Goal: Information Seeking & Learning: Learn about a topic

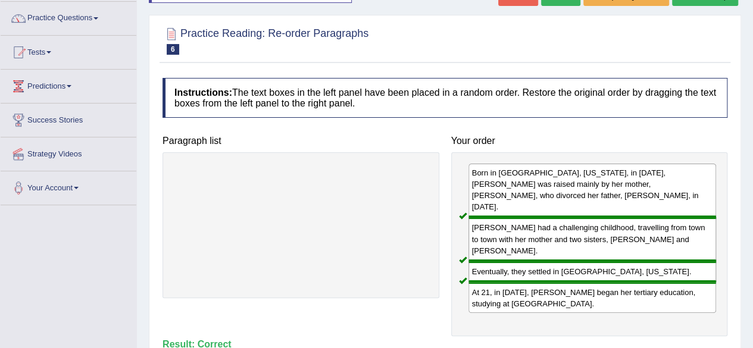
scroll to position [75, 0]
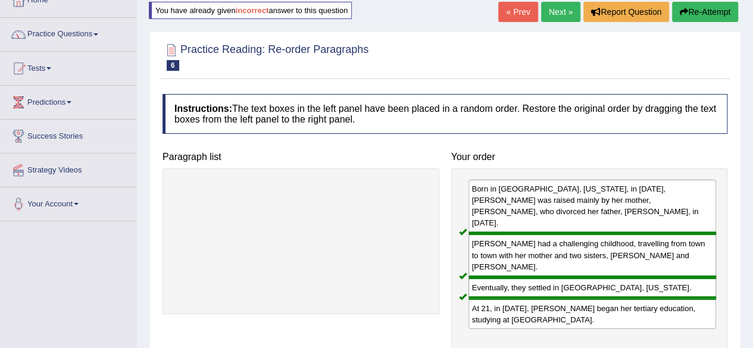
click at [561, 11] on link "Next »" at bounding box center [560, 12] width 39 height 20
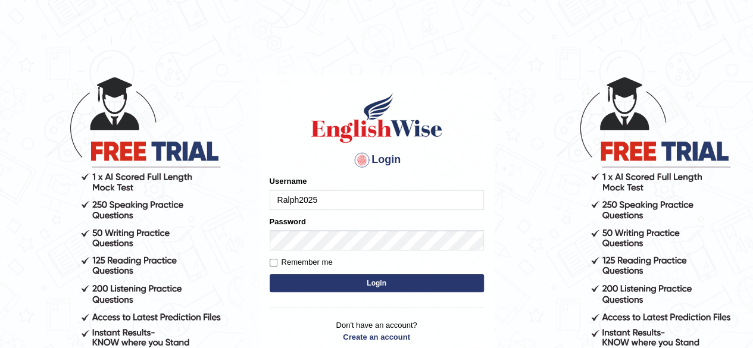
type input "Ralph2025"
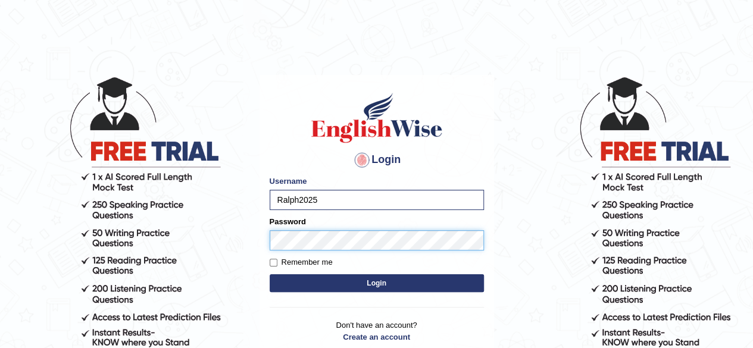
click at [270, 274] on button "Login" at bounding box center [377, 283] width 214 height 18
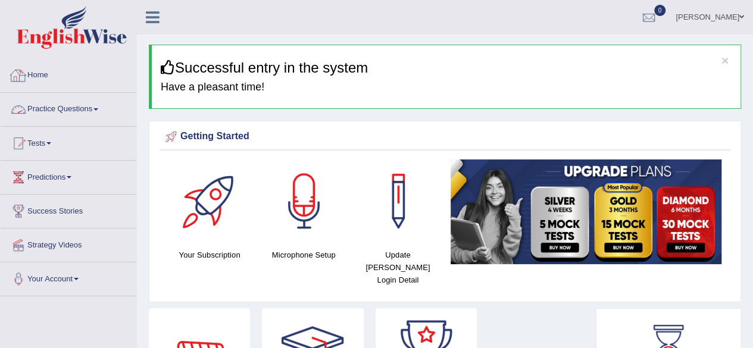
click at [92, 111] on link "Practice Questions" at bounding box center [69, 108] width 136 height 30
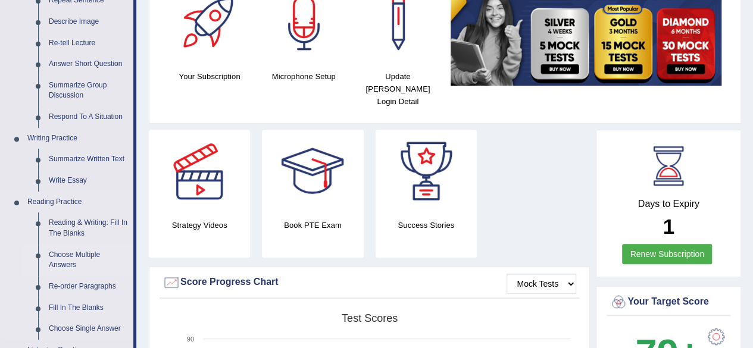
scroll to position [238, 0]
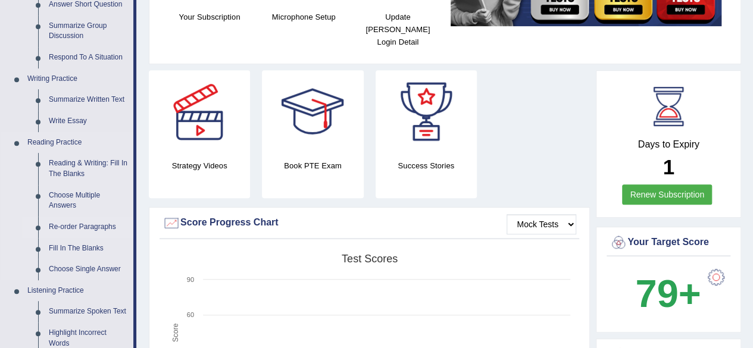
click at [69, 226] on link "Re-order Paragraphs" at bounding box center [88, 227] width 90 height 21
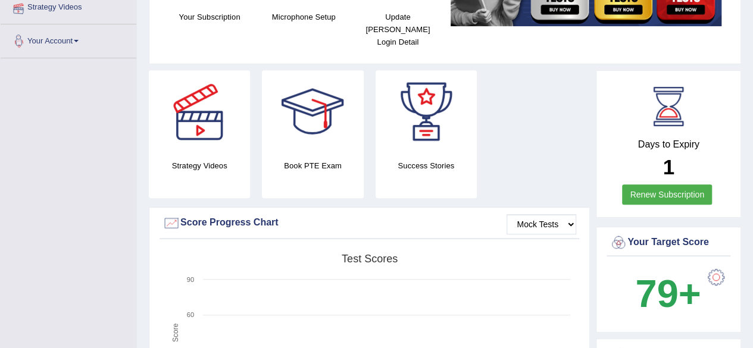
scroll to position [252, 0]
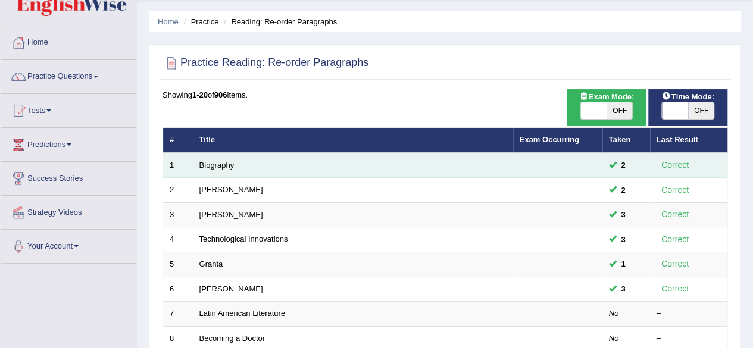
scroll to position [60, 0]
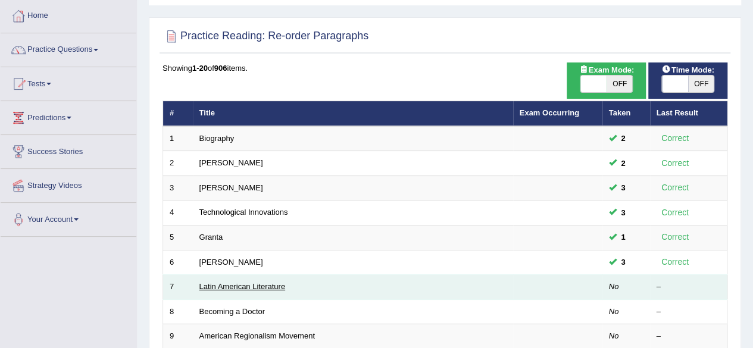
click at [243, 283] on link "Latin American Literature" at bounding box center [242, 286] width 86 height 9
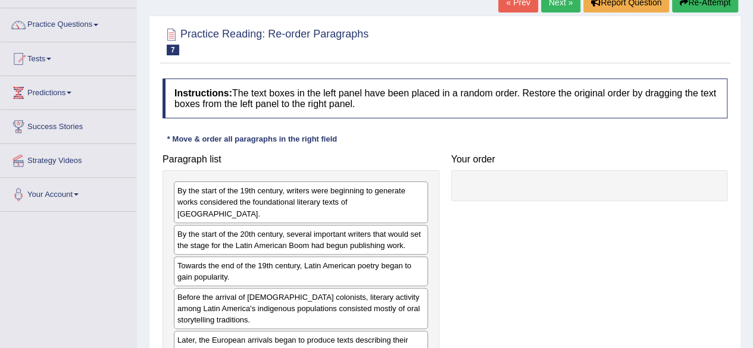
scroll to position [119, 0]
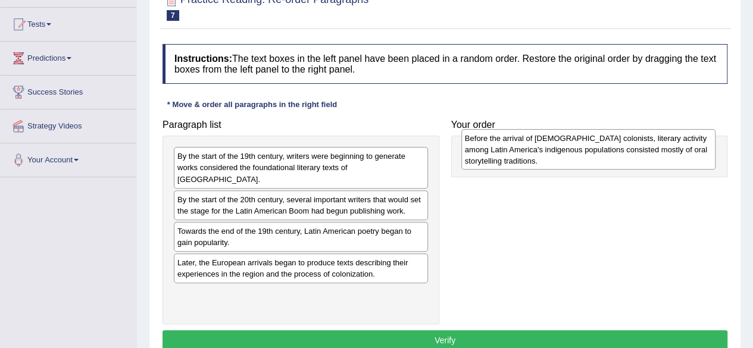
drag, startPoint x: 277, startPoint y: 258, endPoint x: 565, endPoint y: 146, distance: 308.5
click at [565, 146] on div "Before the arrival of European colonists, literary activity among Latin America…" at bounding box center [588, 149] width 254 height 41
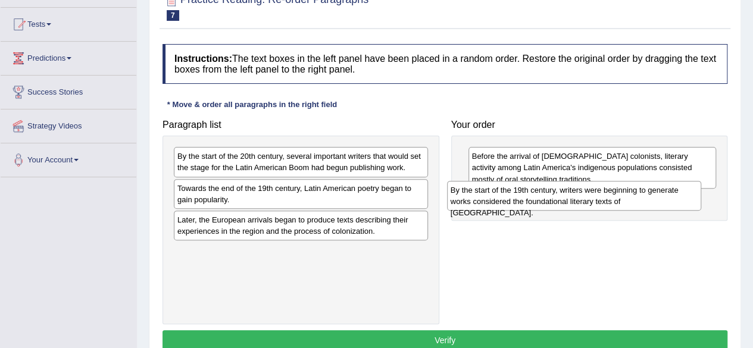
drag, startPoint x: 289, startPoint y: 166, endPoint x: 563, endPoint y: 200, distance: 275.3
click at [563, 200] on div "By the start of the 19th century, writers were beginning to generate works cons…" at bounding box center [574, 196] width 254 height 30
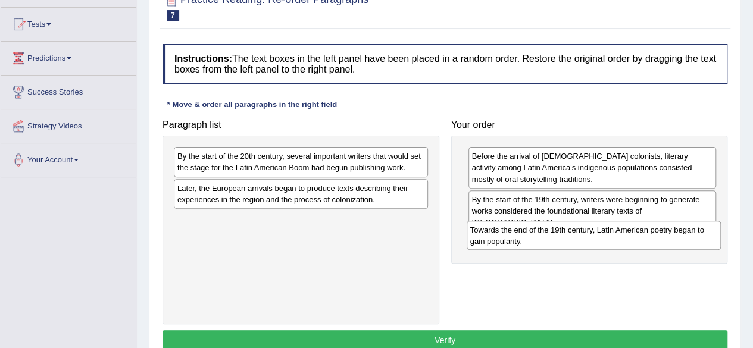
drag, startPoint x: 299, startPoint y: 189, endPoint x: 592, endPoint y: 232, distance: 295.9
click at [592, 232] on div "Towards the end of the 19th century, Latin American poetry began to gain popula…" at bounding box center [594, 236] width 254 height 30
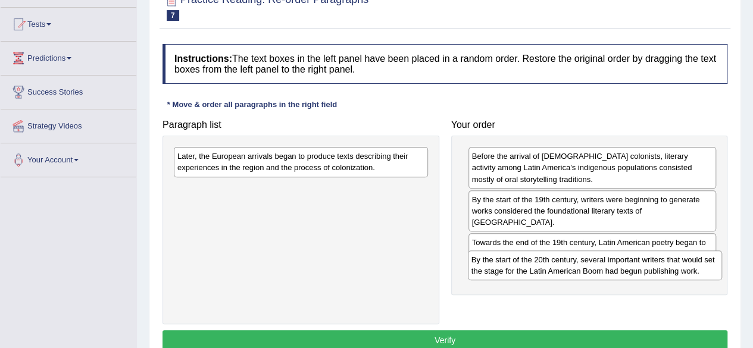
drag, startPoint x: 330, startPoint y: 167, endPoint x: 624, endPoint y: 271, distance: 311.8
click at [624, 271] on div "By the start of the 20th century, several important writers that would set the …" at bounding box center [595, 266] width 254 height 30
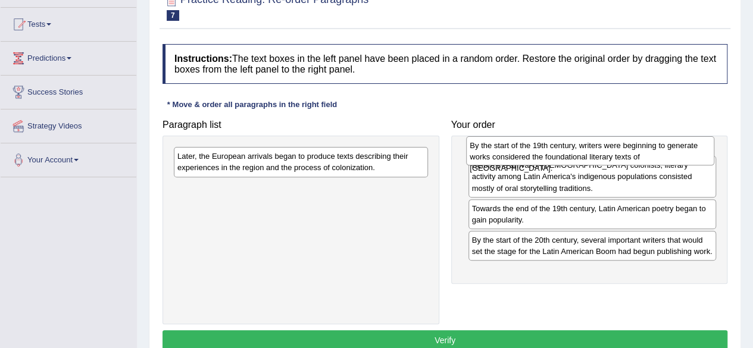
drag, startPoint x: 550, startPoint y: 208, endPoint x: 549, endPoint y: 154, distance: 53.6
click at [549, 154] on div "By the start of the 19th century, writers were beginning to generate works cons…" at bounding box center [590, 151] width 248 height 30
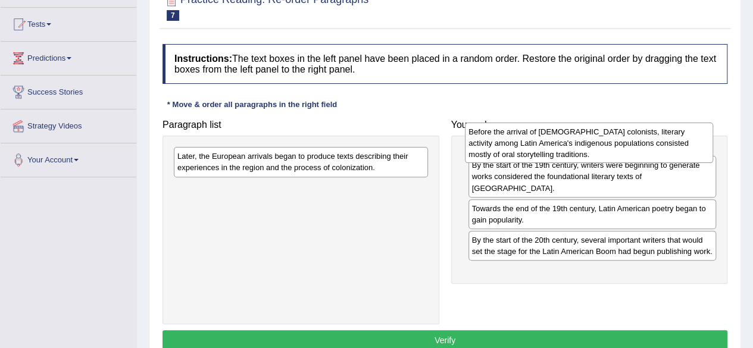
drag, startPoint x: 549, startPoint y: 196, endPoint x: 550, endPoint y: 135, distance: 60.7
click at [550, 135] on div "Before the arrival of European colonists, literary activity among Latin America…" at bounding box center [589, 143] width 248 height 41
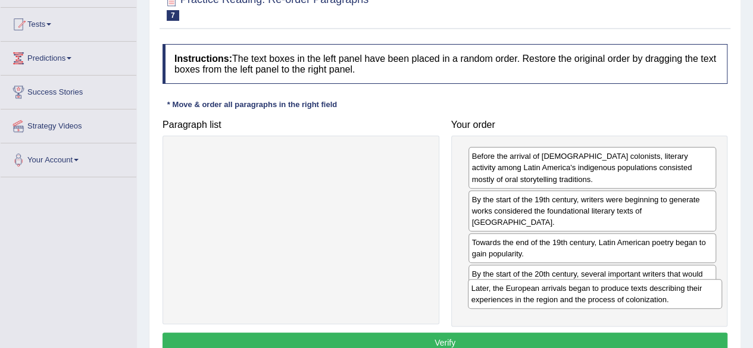
drag, startPoint x: 305, startPoint y: 163, endPoint x: 599, endPoint y: 295, distance: 322.4
click at [599, 295] on div "Later, the European arrivals began to produce texts describing their experience…" at bounding box center [595, 294] width 254 height 30
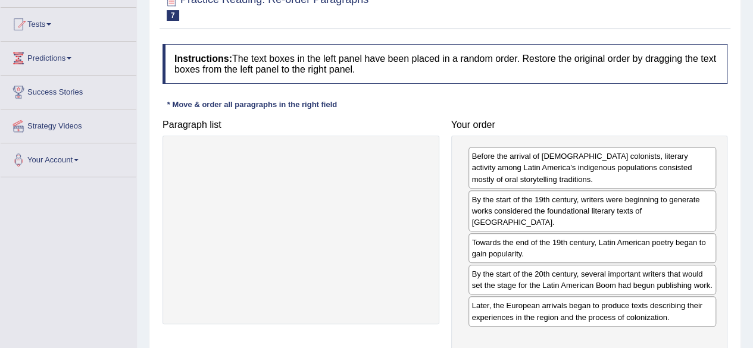
scroll to position [179, 0]
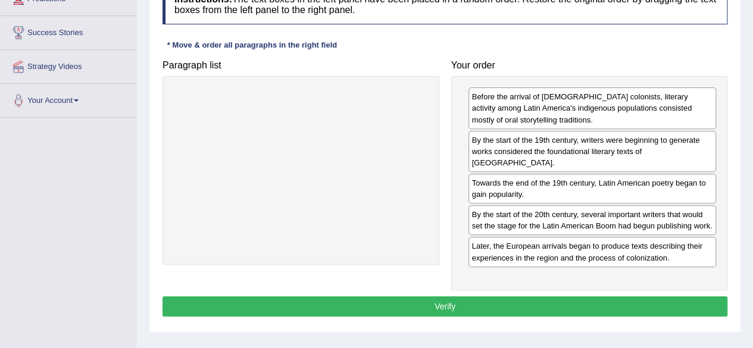
click at [501, 296] on button "Verify" at bounding box center [445, 306] width 565 height 20
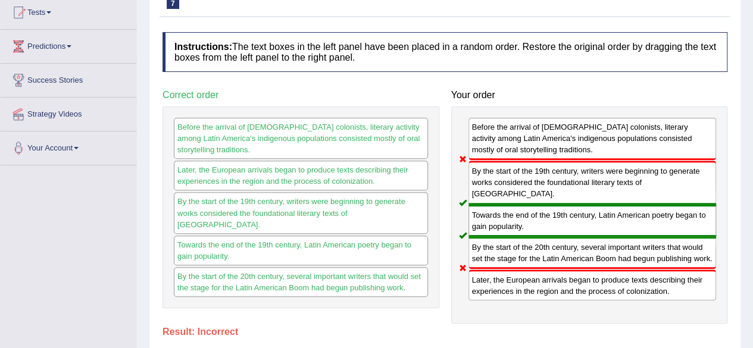
scroll to position [60, 0]
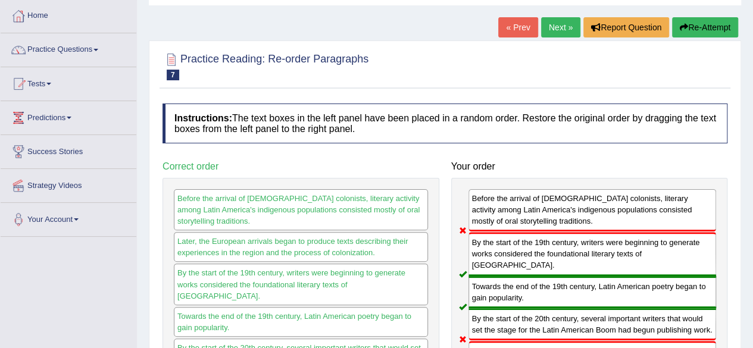
click at [699, 32] on button "Re-Attempt" at bounding box center [705, 27] width 66 height 20
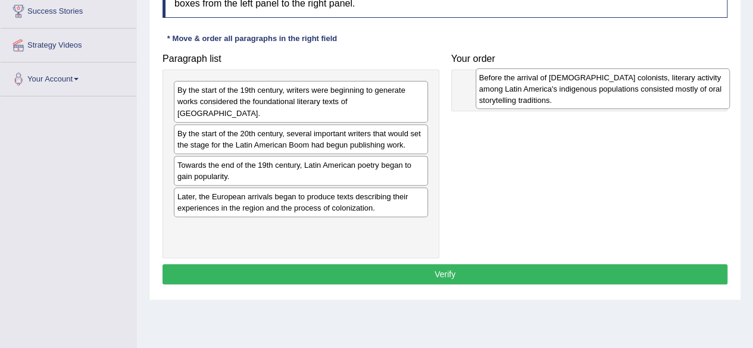
drag, startPoint x: 251, startPoint y: 199, endPoint x: 553, endPoint y: 93, distance: 320.1
click at [553, 93] on div "Before the arrival of [DEMOGRAPHIC_DATA] colonists, literary activity among Lat…" at bounding box center [603, 88] width 254 height 41
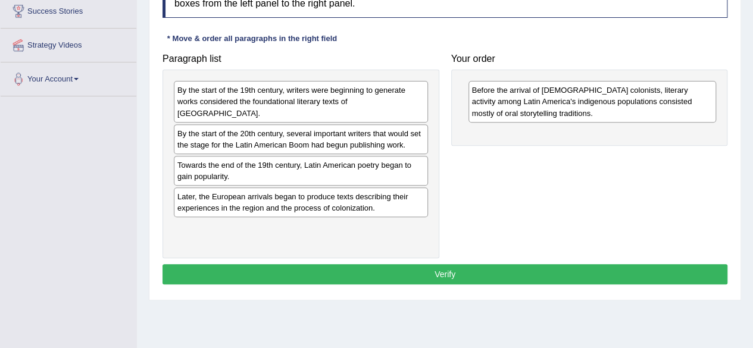
click at [263, 191] on div "Later, the European arrivals began to produce texts describing their experience…" at bounding box center [301, 203] width 254 height 30
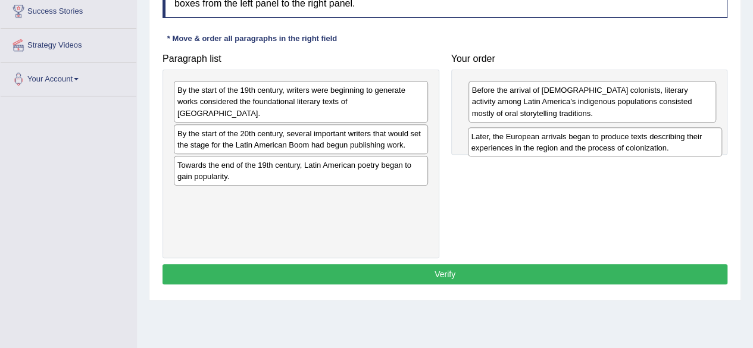
drag, startPoint x: 263, startPoint y: 191, endPoint x: 557, endPoint y: 143, distance: 297.9
click at [557, 143] on div "Later, the European arrivals began to produce texts describing their experience…" at bounding box center [595, 142] width 254 height 30
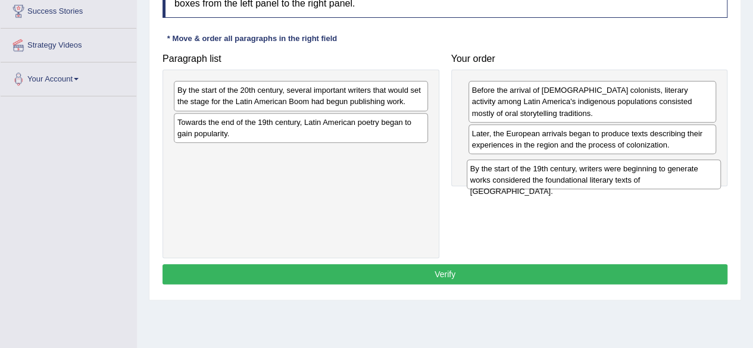
drag, startPoint x: 301, startPoint y: 93, endPoint x: 594, endPoint y: 172, distance: 303.2
click at [594, 172] on div "By the start of the 19th century, writers were beginning to generate works cons…" at bounding box center [594, 175] width 254 height 30
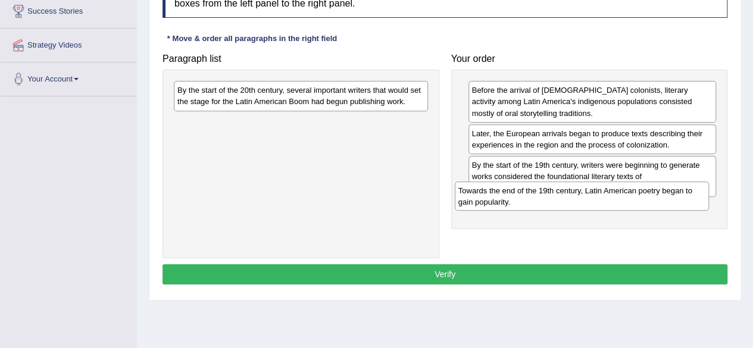
drag, startPoint x: 349, startPoint y: 135, endPoint x: 630, endPoint y: 204, distance: 289.2
click at [630, 204] on div "Towards the end of the 19th century, Latin American poetry began to gain popula…" at bounding box center [582, 197] width 254 height 30
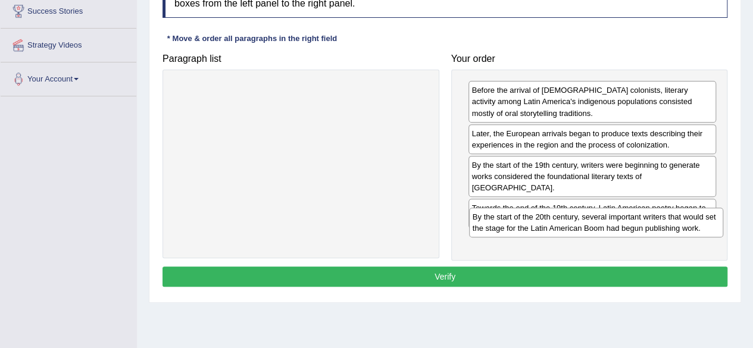
drag, startPoint x: 326, startPoint y: 101, endPoint x: 621, endPoint y: 227, distance: 321.1
click at [621, 227] on div "By the start of the 20th century, several important writers that would set the …" at bounding box center [596, 223] width 254 height 30
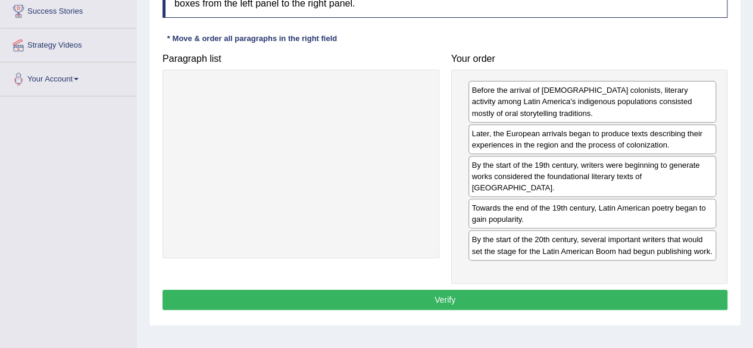
click at [530, 290] on button "Verify" at bounding box center [445, 300] width 565 height 20
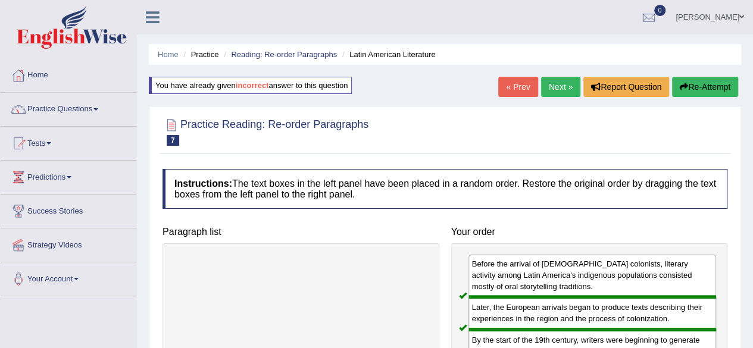
click at [555, 92] on link "Next »" at bounding box center [560, 87] width 39 height 20
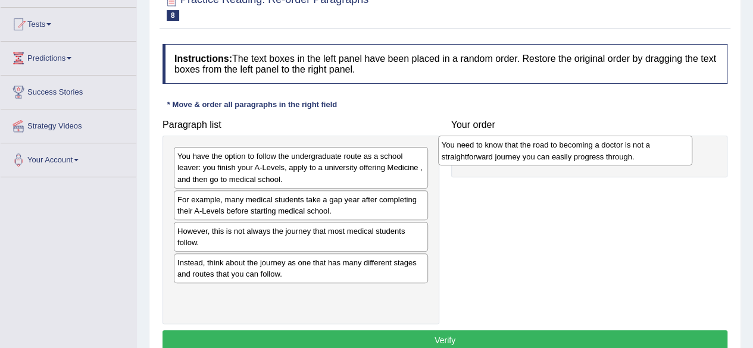
drag, startPoint x: 263, startPoint y: 307, endPoint x: 529, endPoint y: 159, distance: 303.8
click at [528, 159] on div "You need to know that the road to becoming a doctor is not a straightforward jo…" at bounding box center [565, 151] width 254 height 30
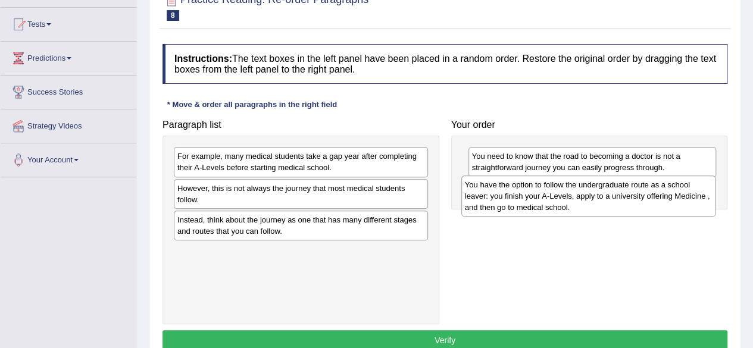
drag, startPoint x: 318, startPoint y: 174, endPoint x: 606, endPoint y: 203, distance: 288.9
click at [606, 203] on div "You have the option to follow the undergraduate route as a school leaver: you f…" at bounding box center [588, 196] width 254 height 41
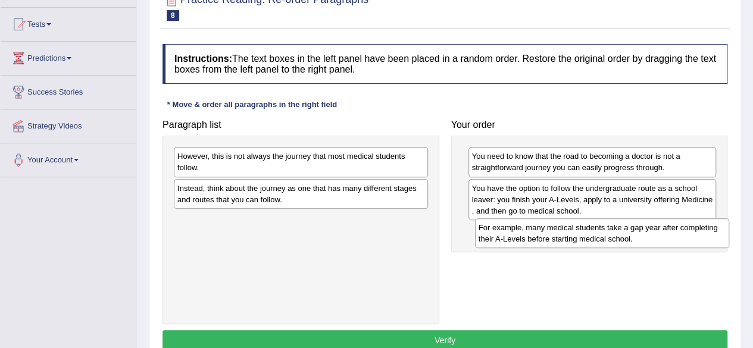
drag, startPoint x: 327, startPoint y: 168, endPoint x: 628, endPoint y: 240, distance: 309.6
click at [628, 240] on div "For example, many medical students take a gap year after completing their A-Lev…" at bounding box center [602, 233] width 254 height 30
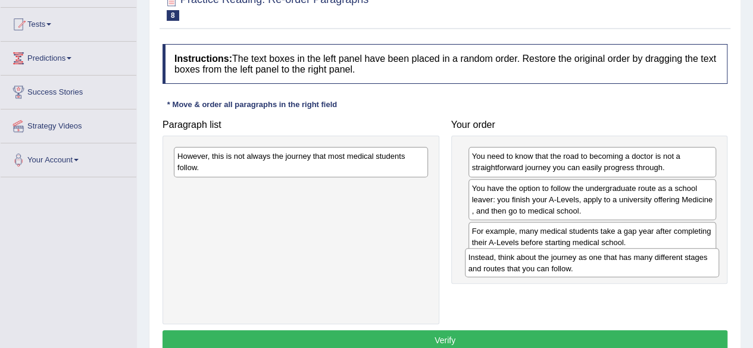
drag, startPoint x: 318, startPoint y: 198, endPoint x: 609, endPoint y: 268, distance: 299.3
click at [609, 268] on div "Instead, think about the journey as one that has many different stages and rout…" at bounding box center [592, 263] width 254 height 30
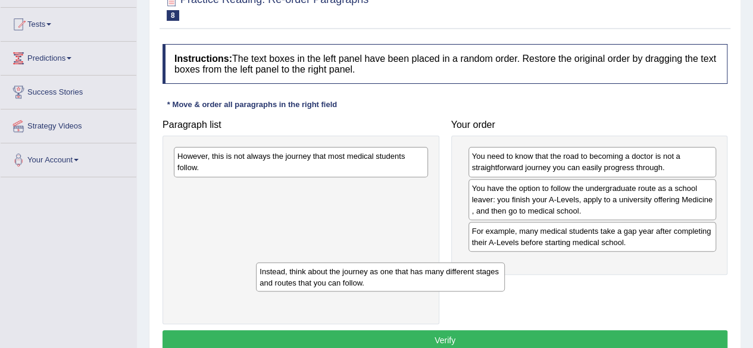
drag, startPoint x: 565, startPoint y: 267, endPoint x: 167, endPoint y: 218, distance: 401.2
click at [256, 263] on div "Instead, think about the journey as one that has many different stages and rout…" at bounding box center [380, 278] width 248 height 30
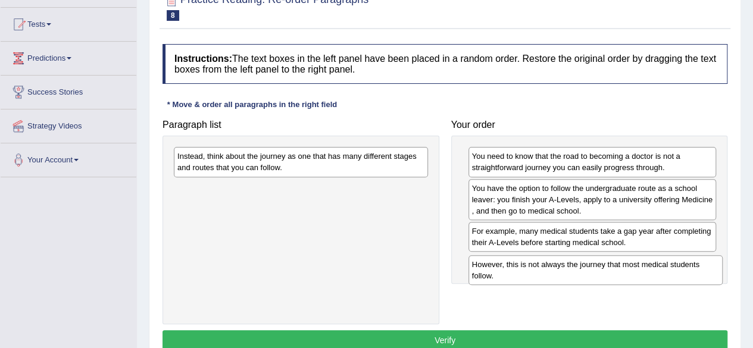
drag, startPoint x: 252, startPoint y: 154, endPoint x: 555, endPoint y: 263, distance: 321.8
click at [555, 263] on div "However, this is not always the journey that most medical students follow." at bounding box center [595, 270] width 254 height 30
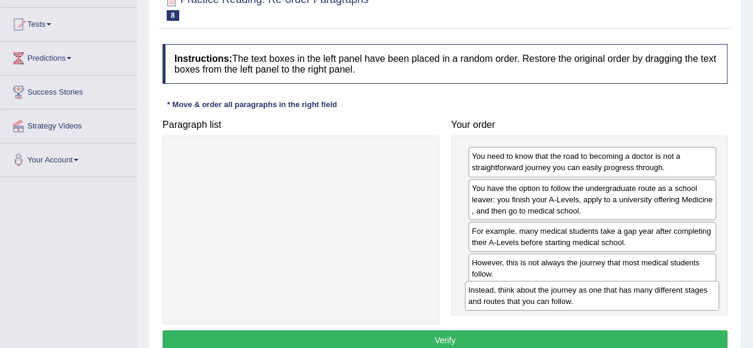
drag, startPoint x: 341, startPoint y: 163, endPoint x: 632, endPoint y: 297, distance: 320.4
click at [632, 297] on div "Instead, think about the journey as one that has many different stages and rout…" at bounding box center [592, 296] width 254 height 30
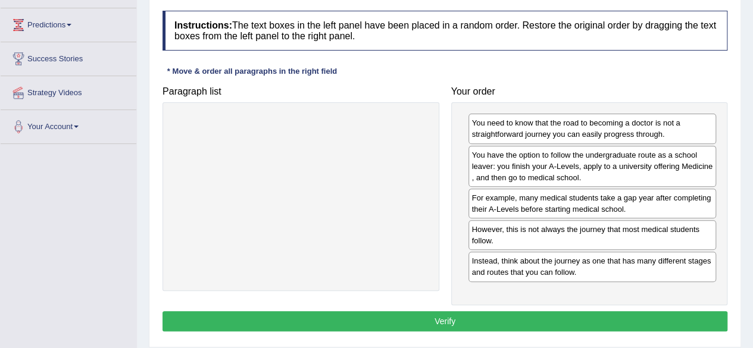
scroll to position [179, 0]
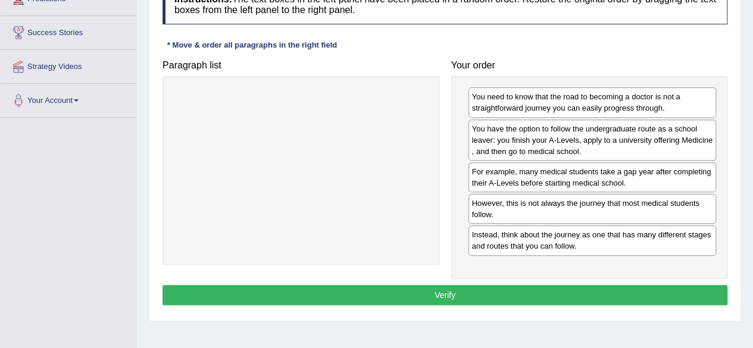
click at [471, 299] on button "Verify" at bounding box center [445, 295] width 565 height 20
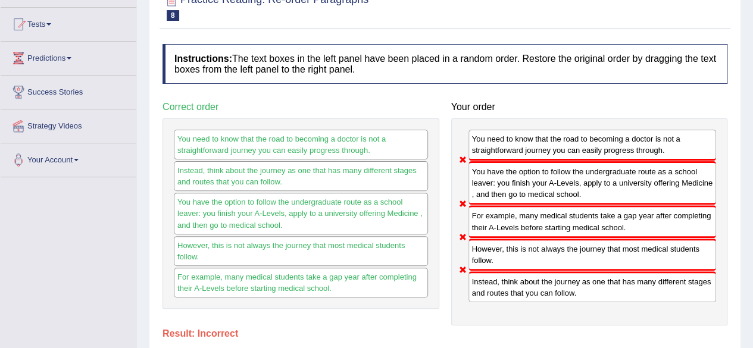
scroll to position [0, 0]
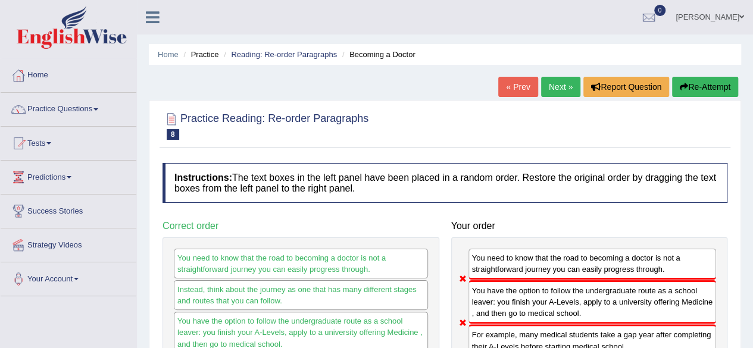
click at [704, 92] on button "Re-Attempt" at bounding box center [705, 87] width 66 height 20
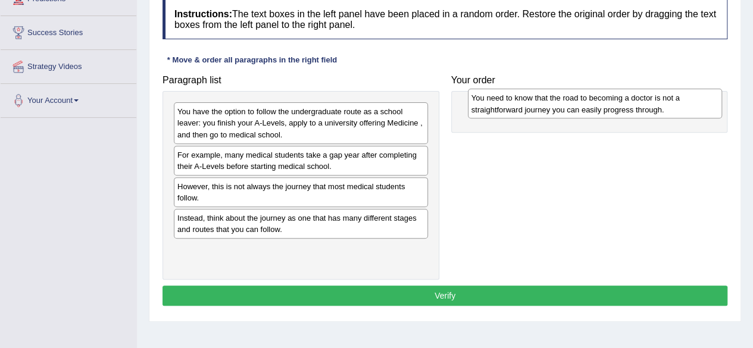
drag, startPoint x: 249, startPoint y: 255, endPoint x: 543, endPoint y: 105, distance: 330.1
click at [543, 105] on div "You need to know that the road to becoming a doctor is not a straightforward jo…" at bounding box center [595, 104] width 254 height 30
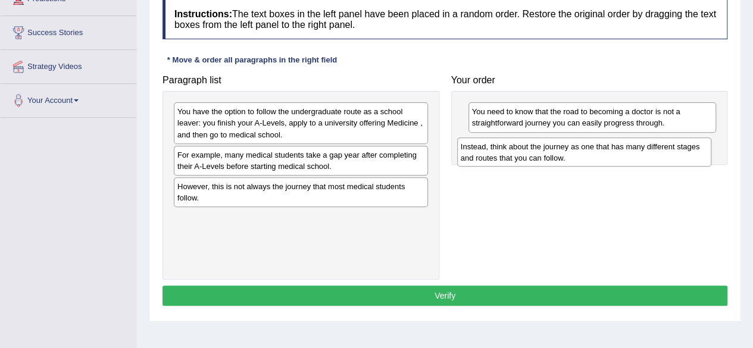
drag, startPoint x: 260, startPoint y: 228, endPoint x: 543, endPoint y: 158, distance: 291.9
click at [543, 158] on div "Instead, think about the journey as one that has many different stages and rout…" at bounding box center [584, 153] width 254 height 30
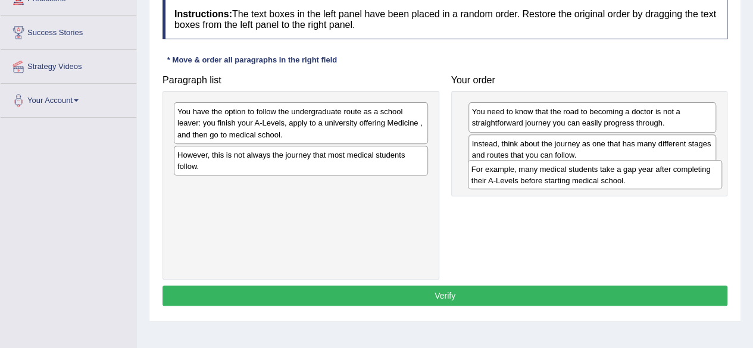
drag, startPoint x: 494, startPoint y: 183, endPoint x: 620, endPoint y: 183, distance: 126.2
click at [620, 183] on div "For example, many medical students take a gap year after completing their A-Lev…" at bounding box center [595, 175] width 254 height 30
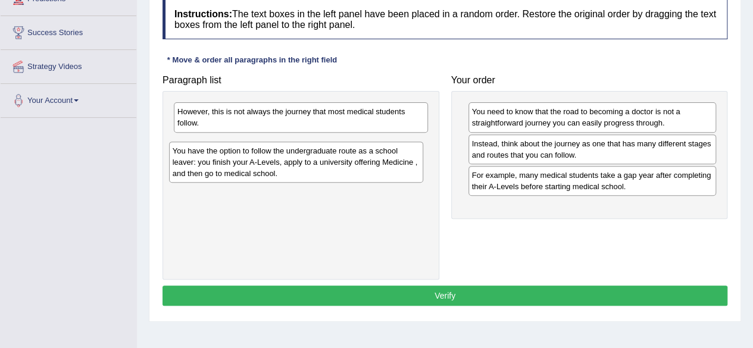
drag, startPoint x: 357, startPoint y: 132, endPoint x: 369, endPoint y: 166, distance: 36.7
click at [369, 166] on div "You have the option to follow the undergraduate route as a school leaver: you f…" at bounding box center [296, 162] width 254 height 41
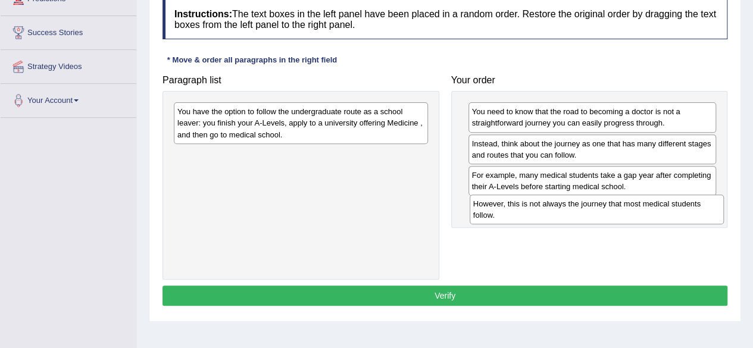
drag, startPoint x: 312, startPoint y: 118, endPoint x: 607, endPoint y: 209, distance: 309.0
click at [607, 209] on div "However, this is not always the journey that most medical students follow." at bounding box center [597, 210] width 254 height 30
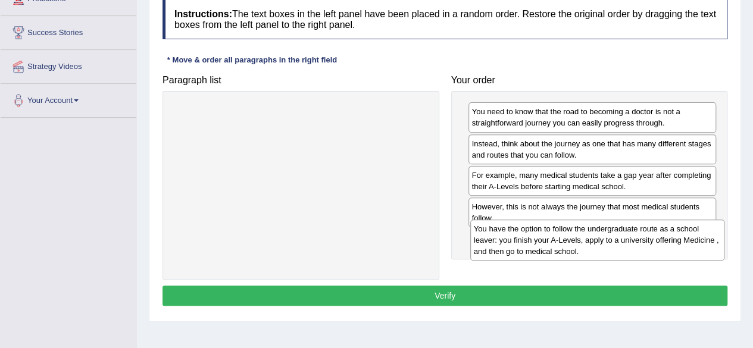
drag, startPoint x: 320, startPoint y: 135, endPoint x: 616, endPoint y: 252, distance: 318.8
click at [616, 252] on div "You have the option to follow the undergraduate route as a school leaver: you f…" at bounding box center [597, 240] width 254 height 41
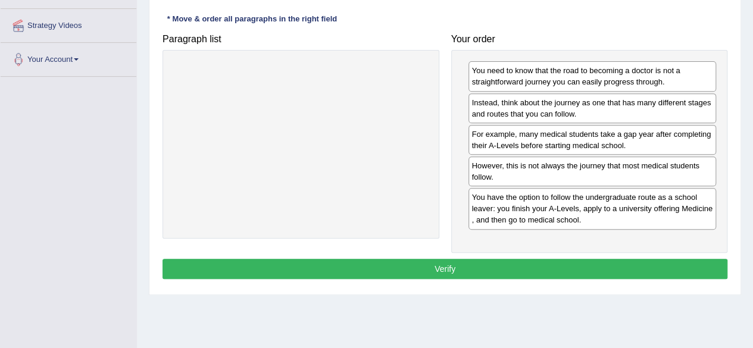
scroll to position [238, 0]
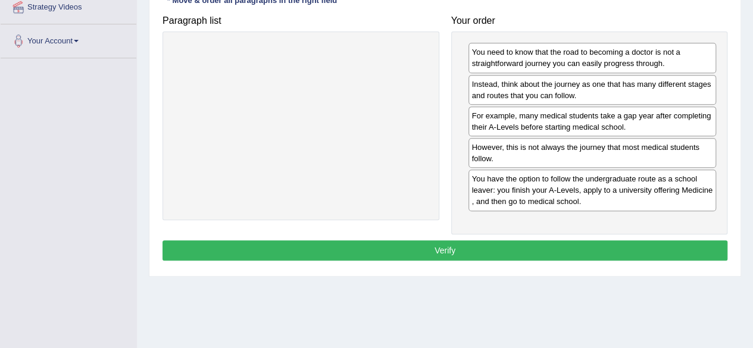
click at [500, 245] on button "Verify" at bounding box center [445, 250] width 565 height 20
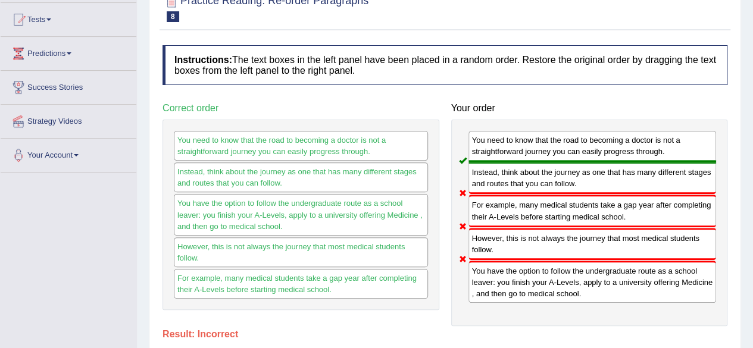
scroll to position [0, 0]
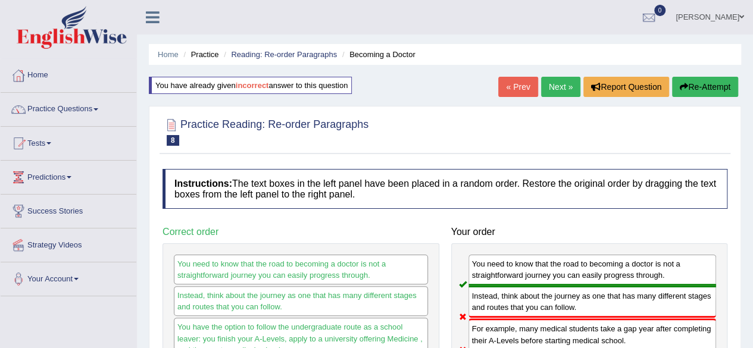
click at [714, 83] on button "Re-Attempt" at bounding box center [705, 87] width 66 height 20
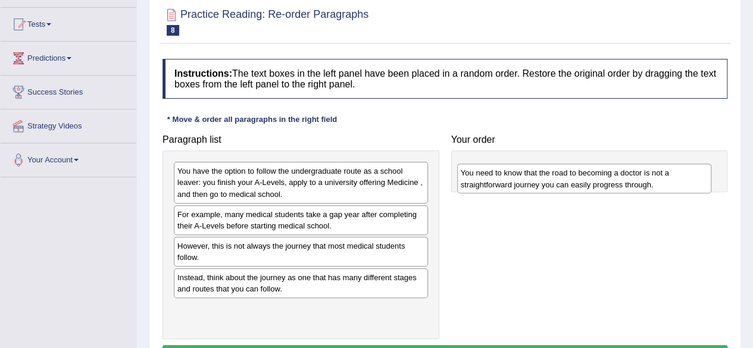
drag, startPoint x: 251, startPoint y: 324, endPoint x: 535, endPoint y: 189, distance: 313.7
click at [535, 189] on div "You need to know that the road to becoming a doctor is not a straightforward jo…" at bounding box center [584, 179] width 254 height 30
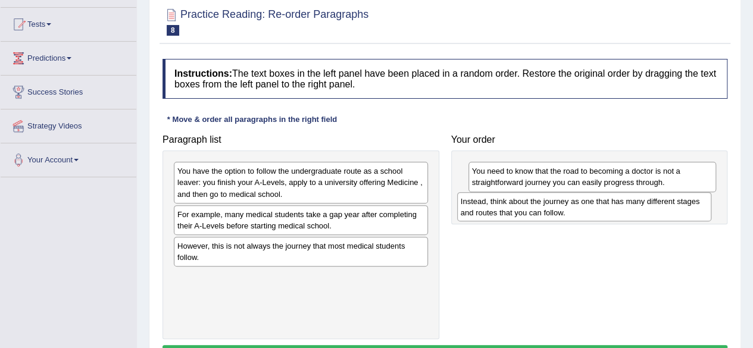
drag, startPoint x: 251, startPoint y: 288, endPoint x: 535, endPoint y: 213, distance: 293.1
click at [535, 213] on div "Instead, think about the journey as one that has many different stages and rout…" at bounding box center [584, 207] width 254 height 30
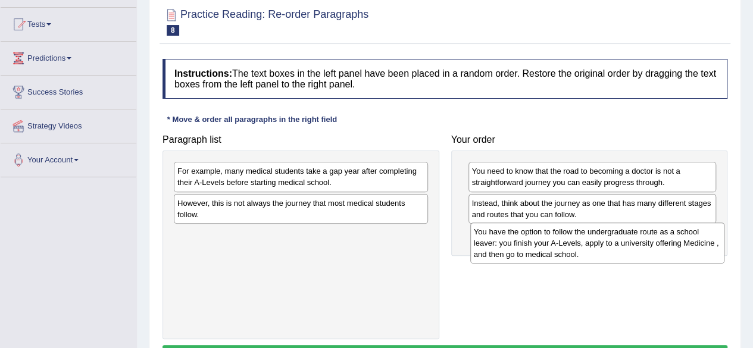
drag, startPoint x: 366, startPoint y: 210, endPoint x: 521, endPoint y: 249, distance: 160.3
click at [521, 249] on div "You have the option to follow the undergraduate route as a school leaver: you f…" at bounding box center [597, 243] width 254 height 41
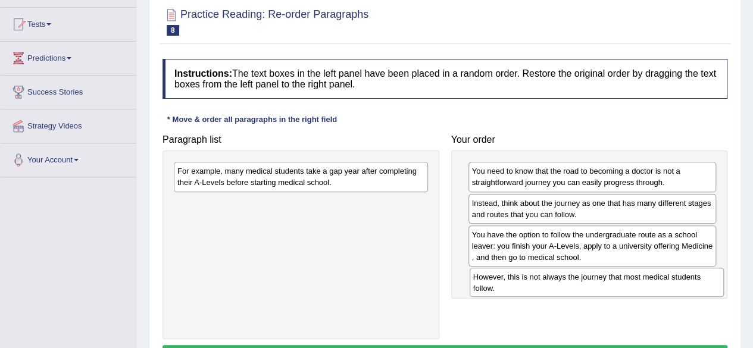
drag, startPoint x: 292, startPoint y: 217, endPoint x: 588, endPoint y: 292, distance: 305.1
click at [588, 292] on div "However, this is not always the journey that most medical students follow." at bounding box center [597, 283] width 254 height 30
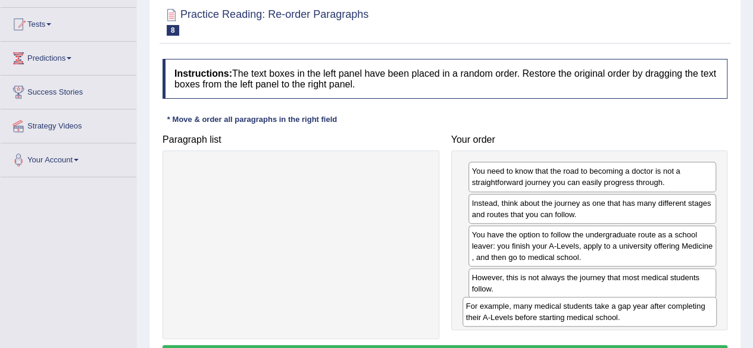
drag, startPoint x: 317, startPoint y: 182, endPoint x: 612, endPoint y: 315, distance: 323.2
click at [607, 317] on div "For example, many medical students take a gap year after completing their A-Lev…" at bounding box center [590, 312] width 254 height 30
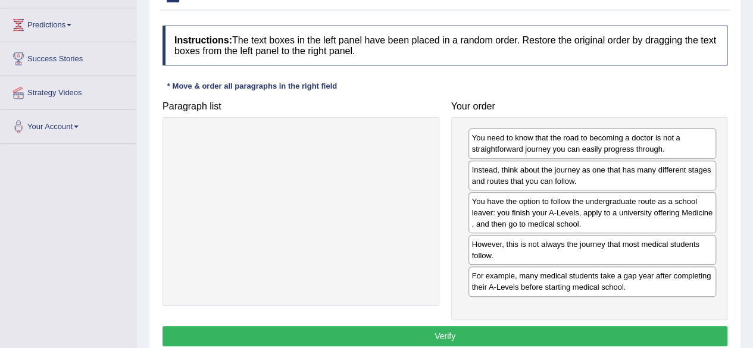
scroll to position [179, 0]
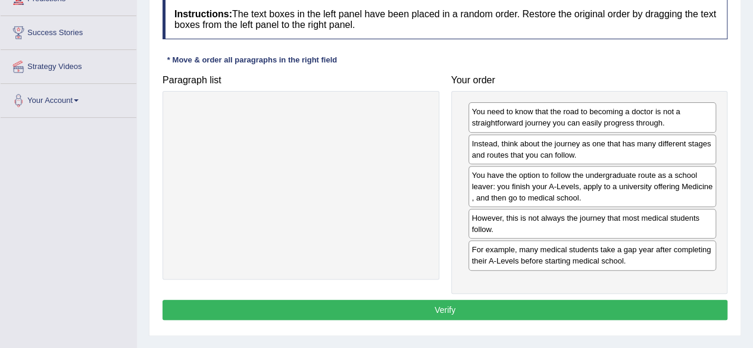
click at [509, 313] on button "Verify" at bounding box center [445, 310] width 565 height 20
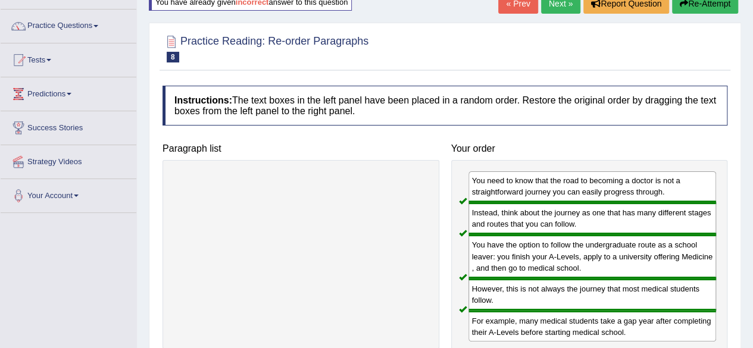
scroll to position [60, 0]
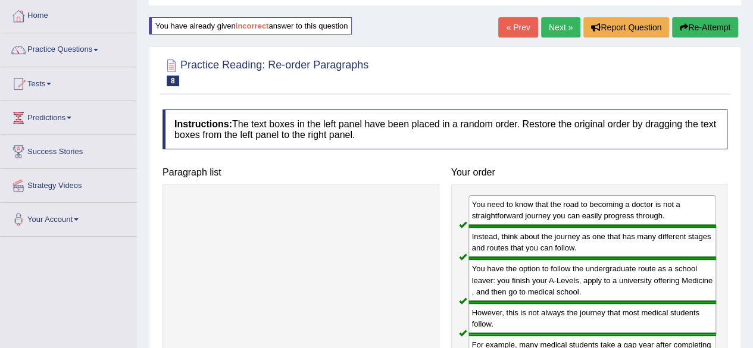
click at [563, 32] on link "Next »" at bounding box center [560, 27] width 39 height 20
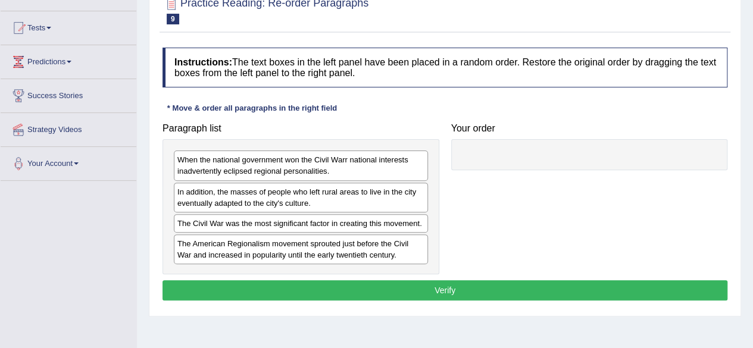
scroll to position [119, 0]
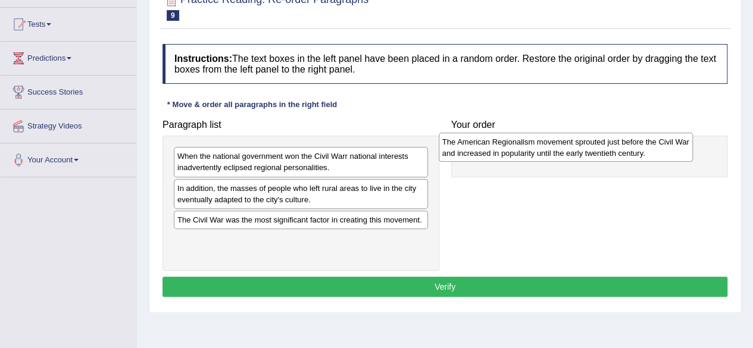
drag, startPoint x: 284, startPoint y: 248, endPoint x: 552, endPoint y: 152, distance: 284.7
click at [550, 151] on div "The American Regionalism movement sprouted just before the Civil War and increa…" at bounding box center [566, 148] width 254 height 30
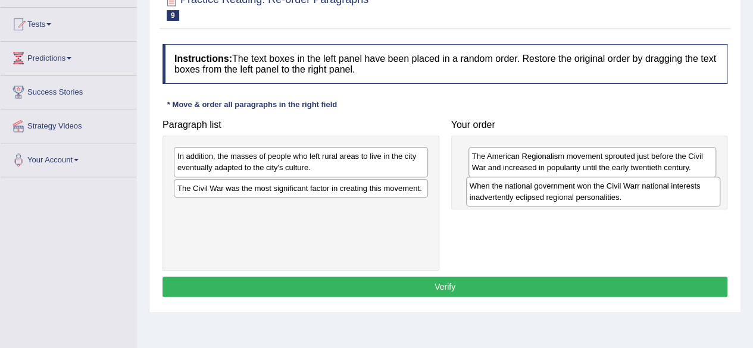
drag, startPoint x: 303, startPoint y: 161, endPoint x: 595, endPoint y: 191, distance: 293.8
click at [595, 191] on div "When the national government won the Civil Warr national interests inadvertentl…" at bounding box center [593, 192] width 254 height 30
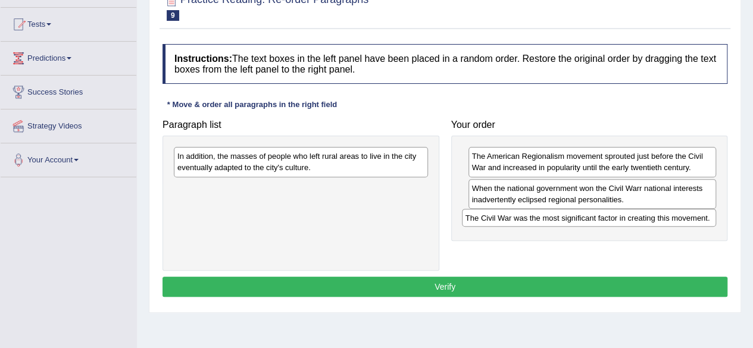
drag, startPoint x: 352, startPoint y: 190, endPoint x: 646, endPoint y: 221, distance: 295.6
click at [643, 221] on div "The Civil War was the most significant factor in creating this movement." at bounding box center [589, 218] width 254 height 18
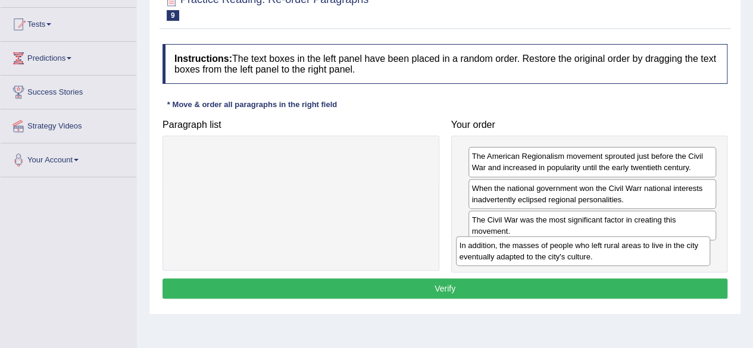
drag, startPoint x: 302, startPoint y: 166, endPoint x: 585, endPoint y: 255, distance: 296.0
click at [585, 255] on div "In addition, the masses of people who left rural areas to live in the city even…" at bounding box center [583, 251] width 254 height 30
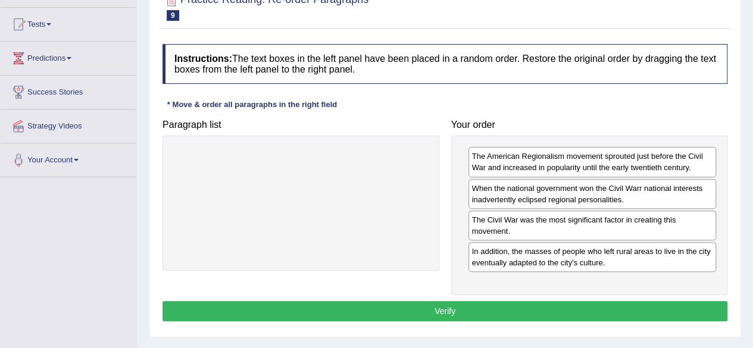
click at [527, 316] on button "Verify" at bounding box center [445, 311] width 565 height 20
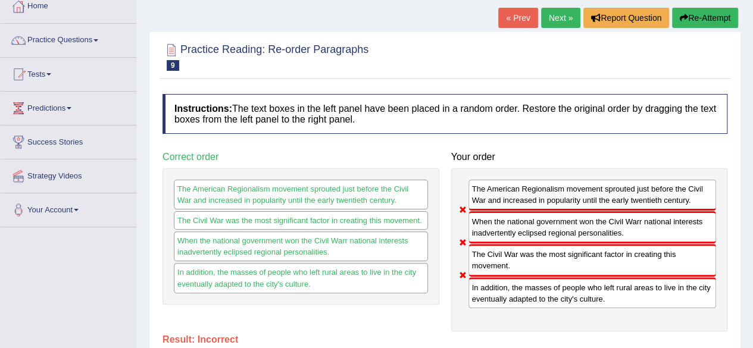
scroll to position [0, 0]
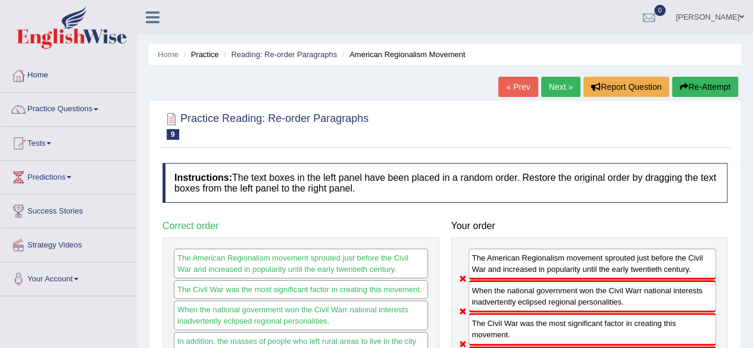
click at [681, 79] on button "Re-Attempt" at bounding box center [705, 87] width 66 height 20
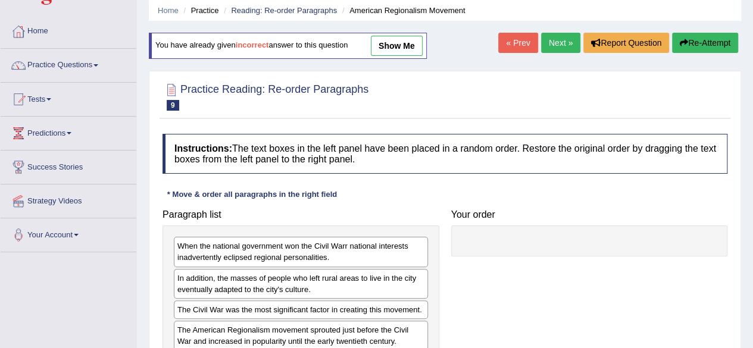
scroll to position [119, 0]
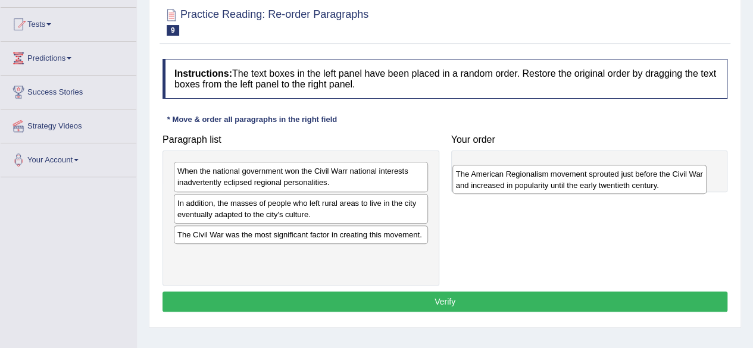
drag, startPoint x: 305, startPoint y: 264, endPoint x: 584, endPoint y: 184, distance: 290.5
click at [584, 184] on div "The American Regionalism movement sprouted just before the Civil War and increa…" at bounding box center [579, 180] width 254 height 30
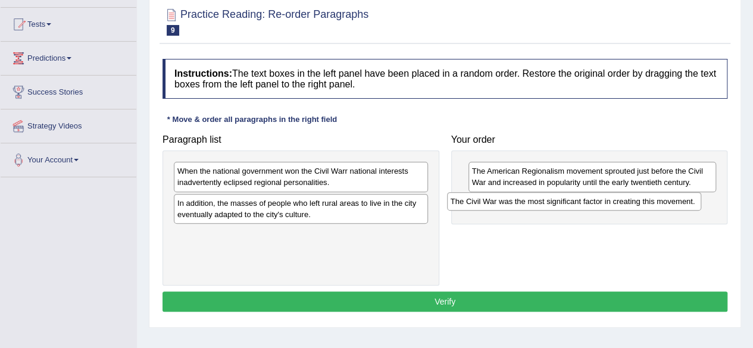
drag, startPoint x: 312, startPoint y: 238, endPoint x: 586, endPoint y: 206, distance: 275.7
click at [586, 206] on div "The Civil War was the most significant factor in creating this movement." at bounding box center [574, 201] width 254 height 18
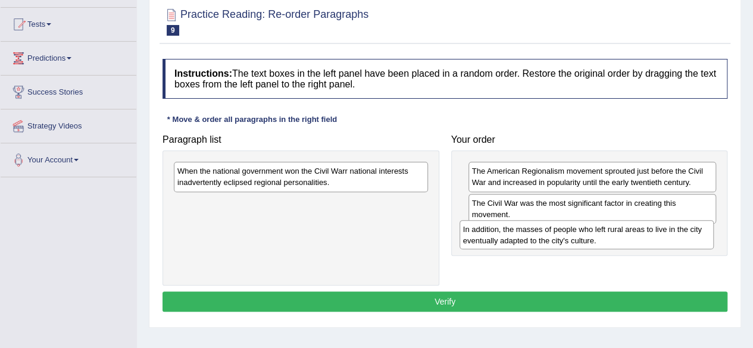
drag, startPoint x: 323, startPoint y: 217, endPoint x: 610, endPoint y: 244, distance: 288.2
click at [610, 244] on div "In addition, the masses of people who left rural areas to live in the city even…" at bounding box center [587, 235] width 254 height 30
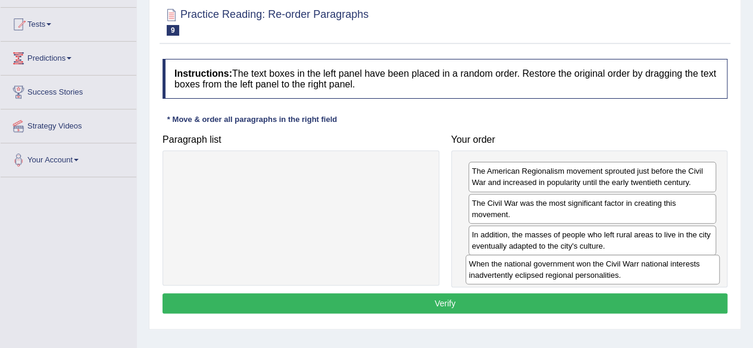
drag, startPoint x: 286, startPoint y: 177, endPoint x: 577, endPoint y: 270, distance: 306.1
click at [577, 270] on div "When the national government won the Civil Warr national interests inadvertentl…" at bounding box center [593, 270] width 254 height 30
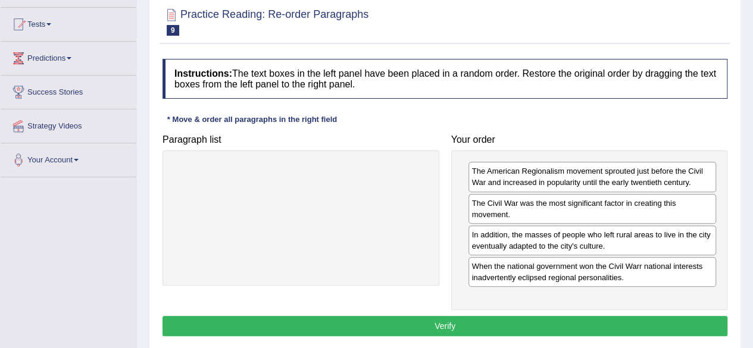
click at [368, 320] on button "Verify" at bounding box center [445, 326] width 565 height 20
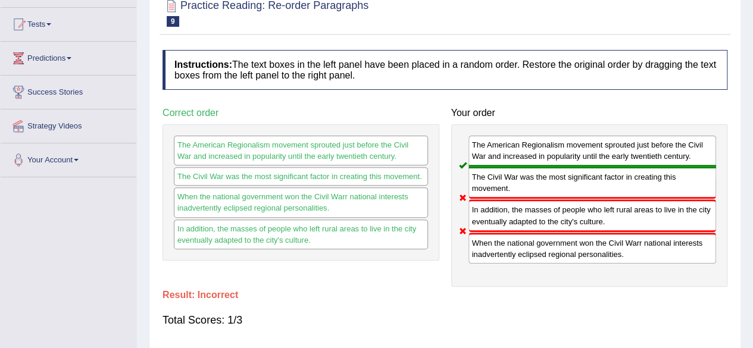
scroll to position [0, 0]
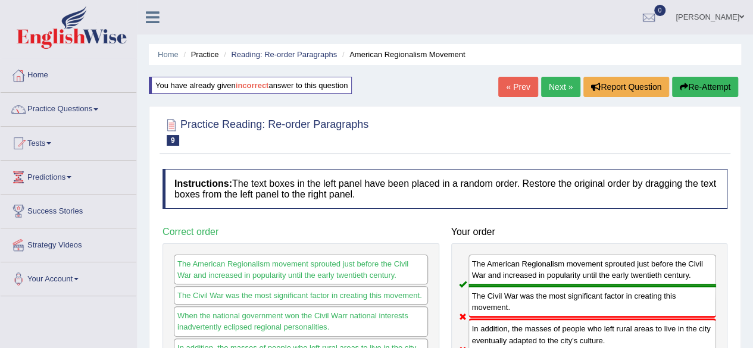
click at [704, 86] on button "Re-Attempt" at bounding box center [705, 87] width 66 height 20
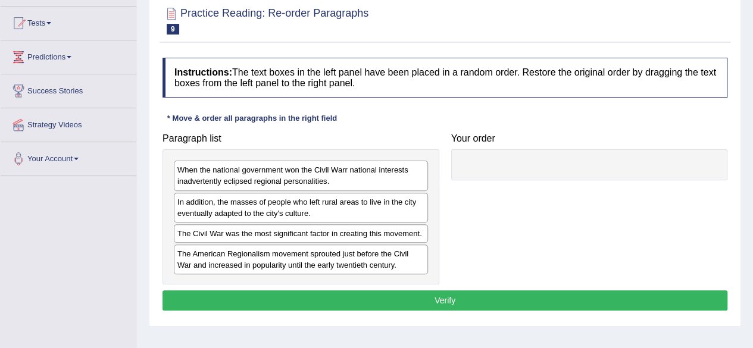
scroll to position [179, 0]
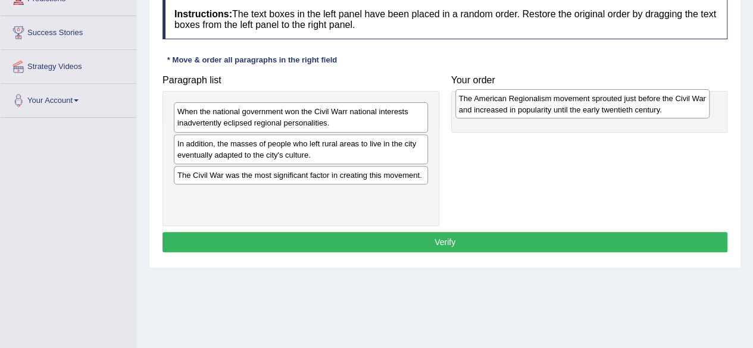
drag, startPoint x: 254, startPoint y: 201, endPoint x: 533, endPoint y: 105, distance: 295.2
click at [533, 105] on div "The American Regionalism movement sprouted just before the Civil War and increa…" at bounding box center [582, 104] width 254 height 30
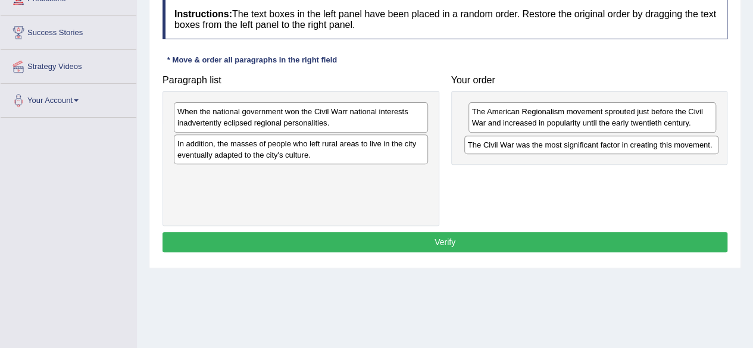
drag, startPoint x: 328, startPoint y: 176, endPoint x: 618, endPoint y: 146, distance: 292.0
click at [618, 146] on div "The Civil War was the most significant factor in creating this movement." at bounding box center [591, 145] width 254 height 18
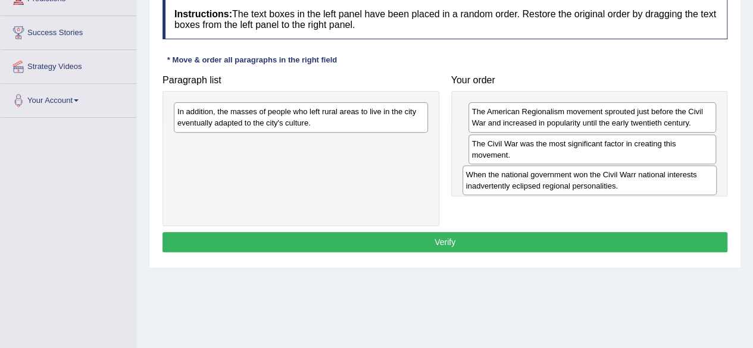
drag, startPoint x: 317, startPoint y: 120, endPoint x: 609, endPoint y: 182, distance: 298.9
click at [606, 182] on div "When the national government won the Civil Warr national interests inadvertentl…" at bounding box center [590, 180] width 254 height 30
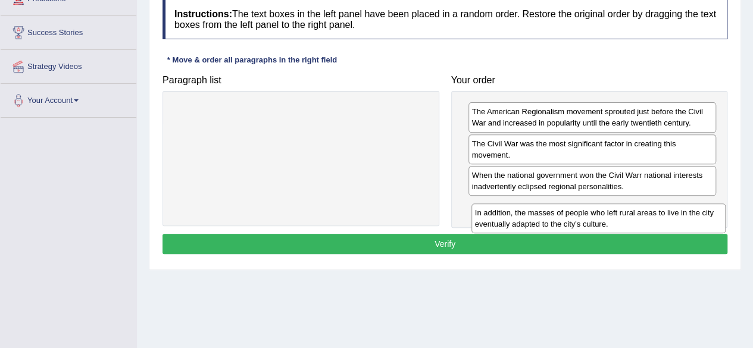
drag, startPoint x: 330, startPoint y: 113, endPoint x: 627, endPoint y: 213, distance: 313.6
click at [627, 213] on div "In addition, the masses of people who left rural areas to live in the city even…" at bounding box center [598, 219] width 254 height 30
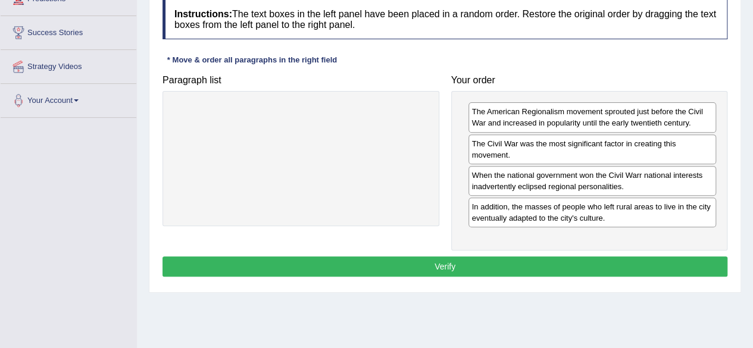
click at [526, 263] on button "Verify" at bounding box center [445, 267] width 565 height 20
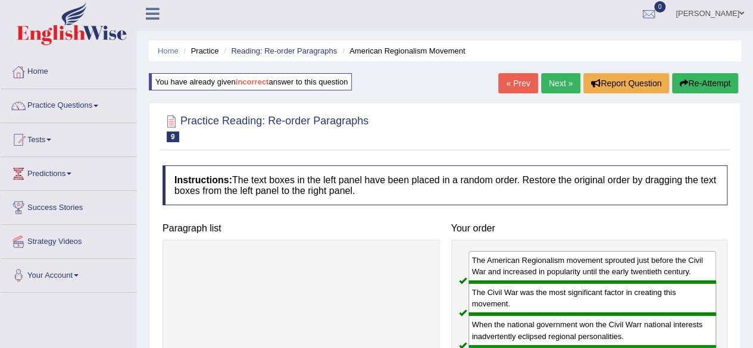
scroll to position [0, 0]
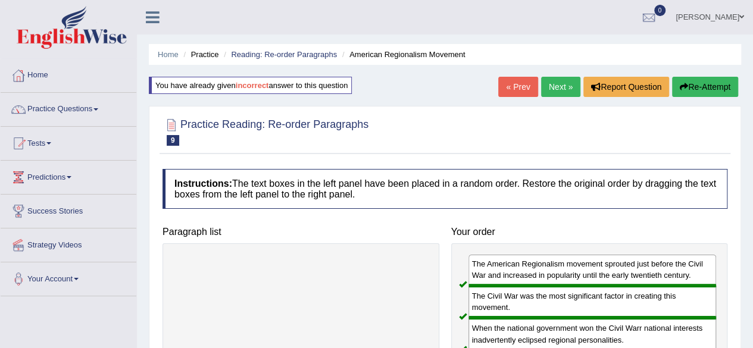
click at [557, 88] on link "Next »" at bounding box center [560, 87] width 39 height 20
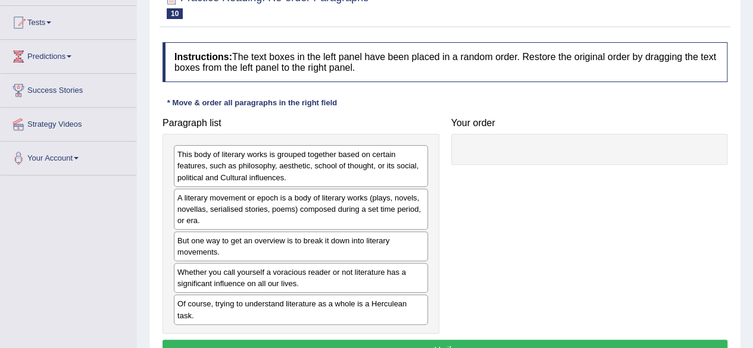
scroll to position [179, 0]
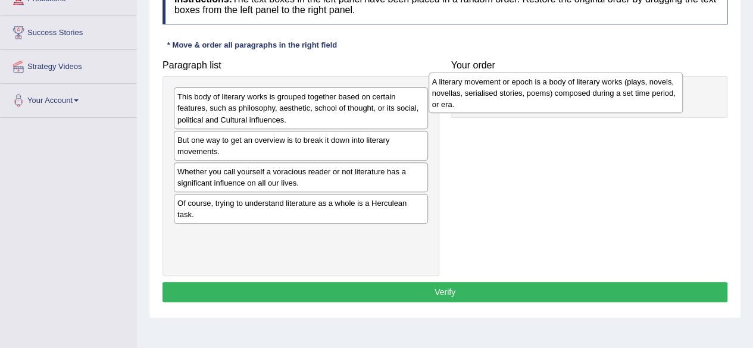
drag, startPoint x: 283, startPoint y: 157, endPoint x: 543, endPoint y: 98, distance: 266.6
click at [543, 98] on div "A literary movement or epoch is a body of literary works (plays, novels, novell…" at bounding box center [556, 93] width 254 height 41
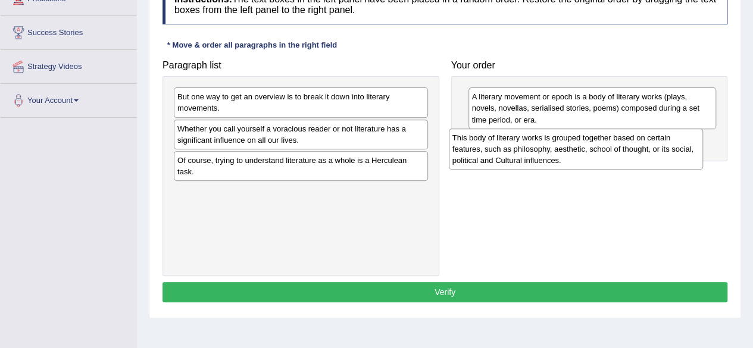
drag, startPoint x: 334, startPoint y: 115, endPoint x: 611, endPoint y: 156, distance: 279.8
click at [611, 156] on div "This body of literary works is grouped together based on certain features, such…" at bounding box center [576, 149] width 254 height 41
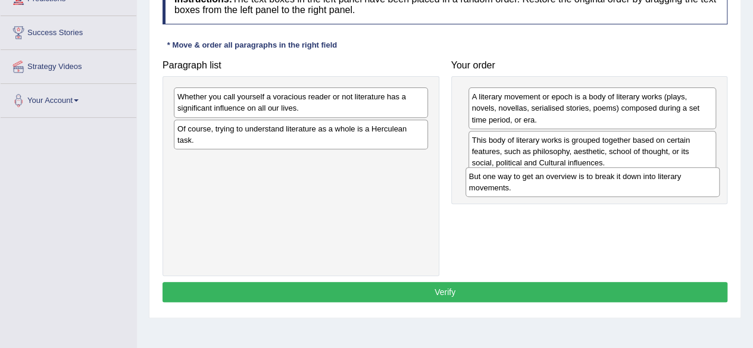
drag, startPoint x: 308, startPoint y: 110, endPoint x: 599, endPoint y: 190, distance: 302.4
click at [599, 190] on div "But one way to get an overview is to break it down into literary movements." at bounding box center [593, 182] width 254 height 30
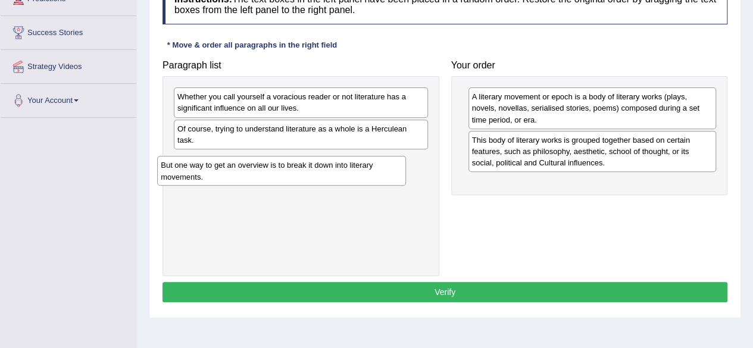
drag, startPoint x: 577, startPoint y: 197, endPoint x: 223, endPoint y: 180, distance: 355.2
click at [223, 180] on div "But one way to get an overview is to break it down into literary movements." at bounding box center [281, 171] width 248 height 30
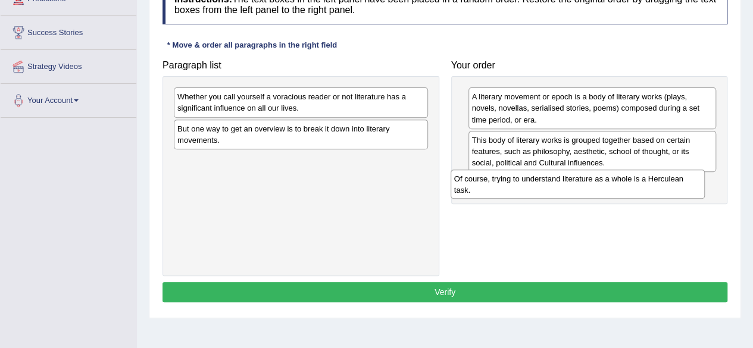
drag, startPoint x: 243, startPoint y: 136, endPoint x: 520, endPoint y: 187, distance: 282.0
click at [520, 187] on div "Of course, trying to understand literature as a whole is a Herculean task." at bounding box center [578, 185] width 254 height 30
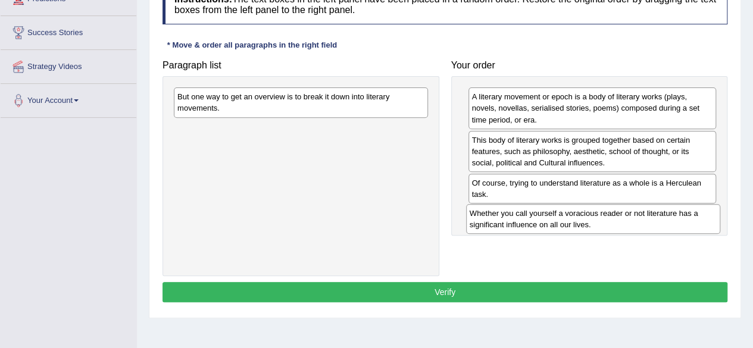
drag, startPoint x: 297, startPoint y: 98, endPoint x: 589, endPoint y: 215, distance: 314.7
click at [589, 215] on div "Whether you call yourself a voracious reader or not literature has a significan…" at bounding box center [593, 219] width 254 height 30
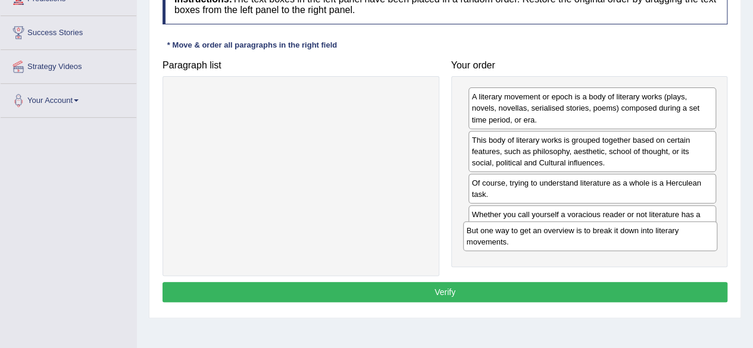
drag, startPoint x: 231, startPoint y: 109, endPoint x: 519, endPoint y: 250, distance: 320.8
click at [517, 248] on div "But one way to get an overview is to break it down into literary movements." at bounding box center [590, 236] width 254 height 30
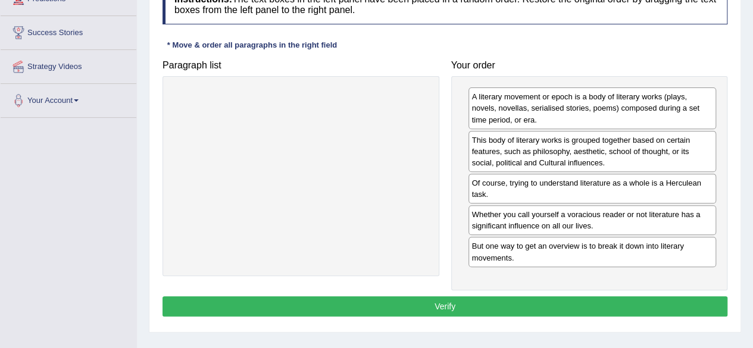
click at [486, 313] on button "Verify" at bounding box center [445, 306] width 565 height 20
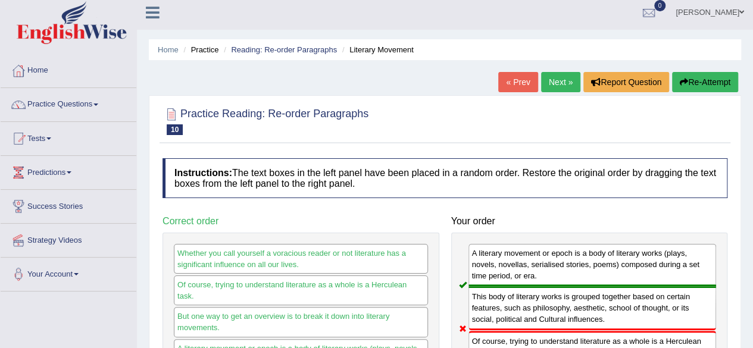
scroll to position [0, 0]
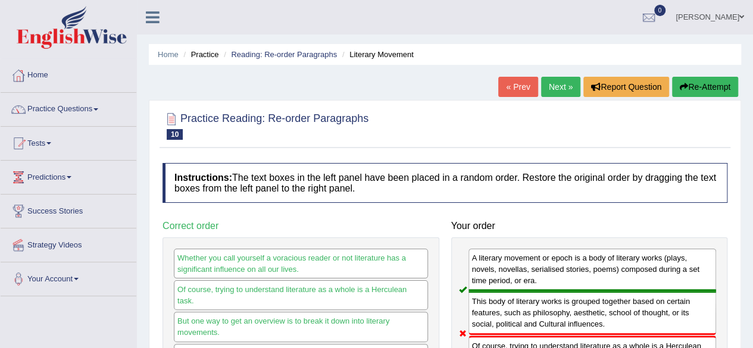
click at [701, 86] on button "Re-Attempt" at bounding box center [705, 87] width 66 height 20
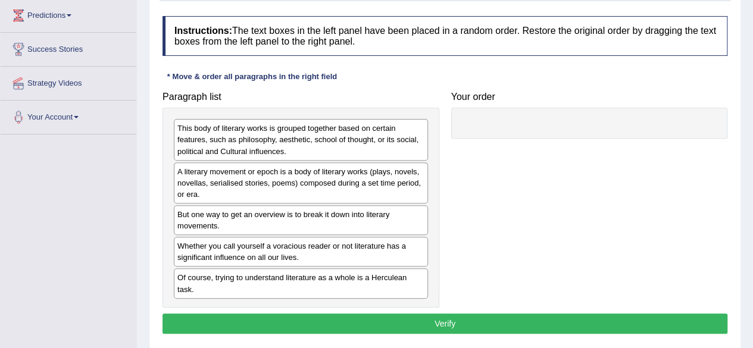
scroll to position [179, 0]
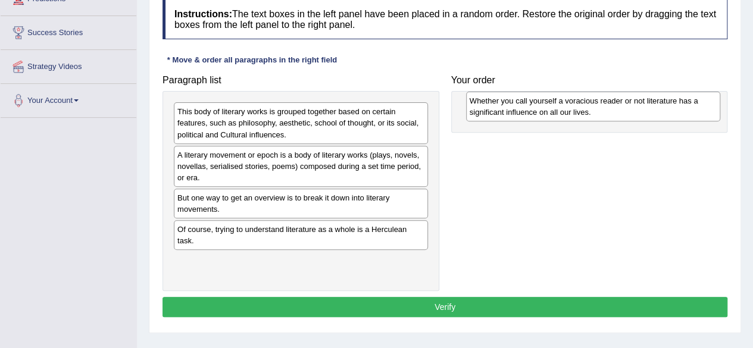
drag, startPoint x: 271, startPoint y: 239, endPoint x: 563, endPoint y: 111, distance: 318.8
click at [563, 111] on div "Whether you call yourself a voracious reader or not literature has a significan…" at bounding box center [593, 107] width 254 height 30
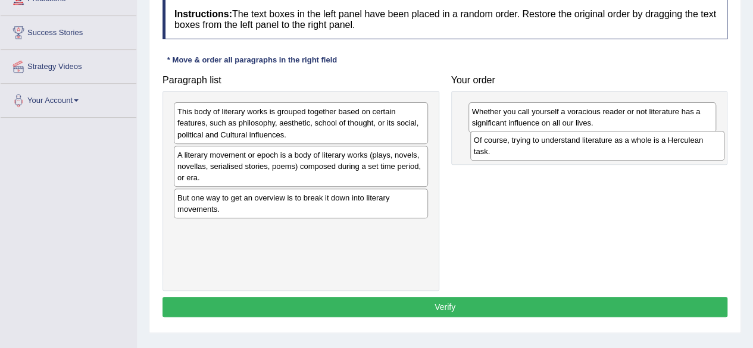
drag, startPoint x: 244, startPoint y: 245, endPoint x: 539, endPoint y: 157, distance: 308.1
click at [539, 157] on div "Of course, trying to understand literature as a whole is a Herculean task." at bounding box center [597, 146] width 254 height 30
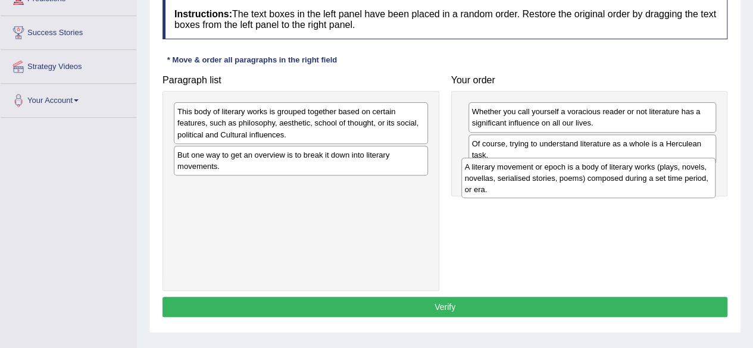
drag, startPoint x: 298, startPoint y: 166, endPoint x: 588, endPoint y: 178, distance: 290.1
click at [588, 178] on div "A literary movement or epoch is a body of literary works (plays, novels, novell…" at bounding box center [588, 178] width 254 height 41
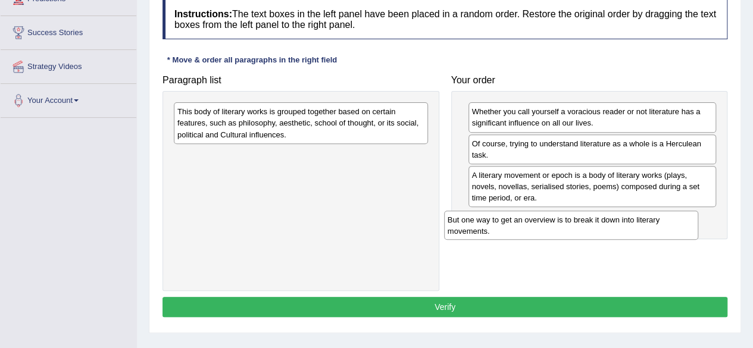
drag, startPoint x: 263, startPoint y: 164, endPoint x: 545, endPoint y: 229, distance: 289.1
click at [545, 229] on div "But one way to get an overview is to break it down into literary movements." at bounding box center [571, 226] width 254 height 30
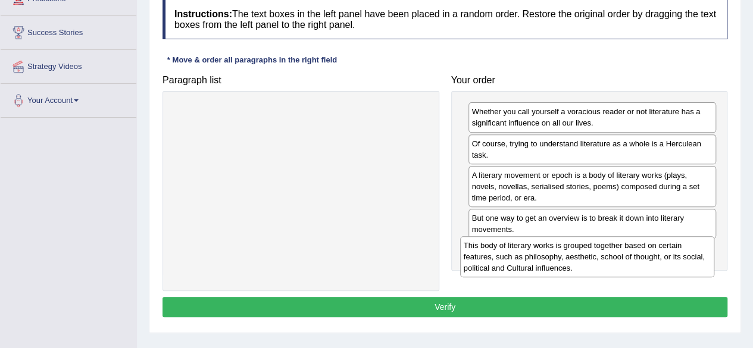
drag, startPoint x: 298, startPoint y: 127, endPoint x: 590, endPoint y: 258, distance: 319.7
click at [590, 258] on div "This body of literary works is grouped together based on certain features, such…" at bounding box center [587, 256] width 254 height 41
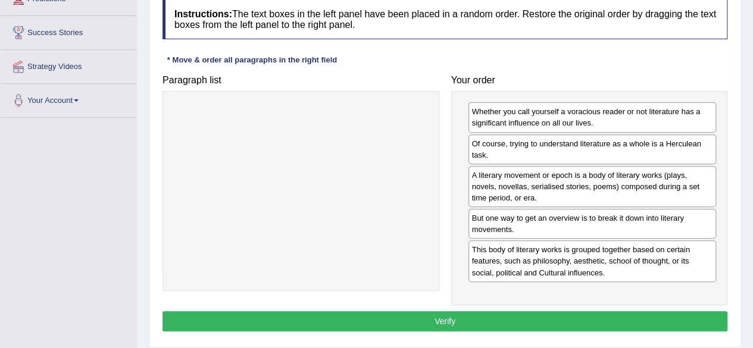
click at [519, 313] on button "Verify" at bounding box center [445, 321] width 565 height 20
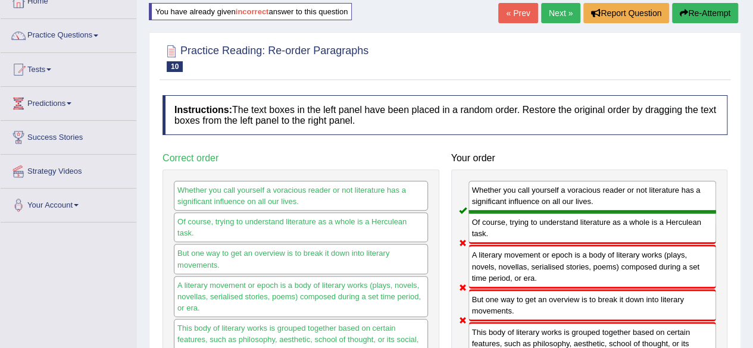
scroll to position [60, 0]
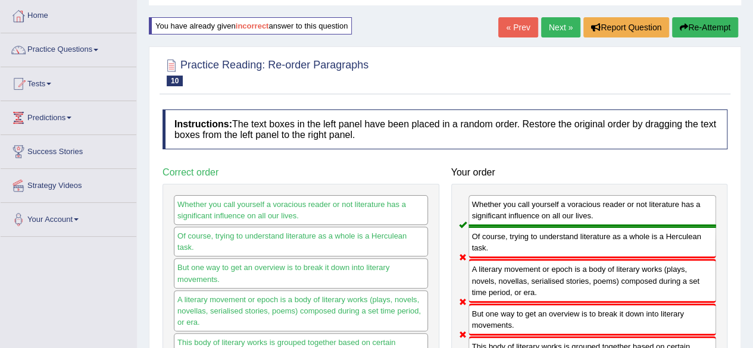
click at [699, 27] on button "Re-Attempt" at bounding box center [705, 27] width 66 height 20
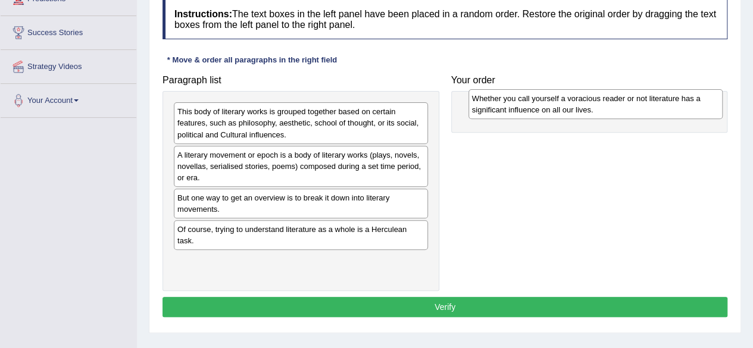
drag, startPoint x: 240, startPoint y: 243, endPoint x: 535, endPoint y: 114, distance: 322.0
click at [535, 114] on div "Whether you call yourself a voracious reader or not literature has a significan…" at bounding box center [595, 104] width 254 height 30
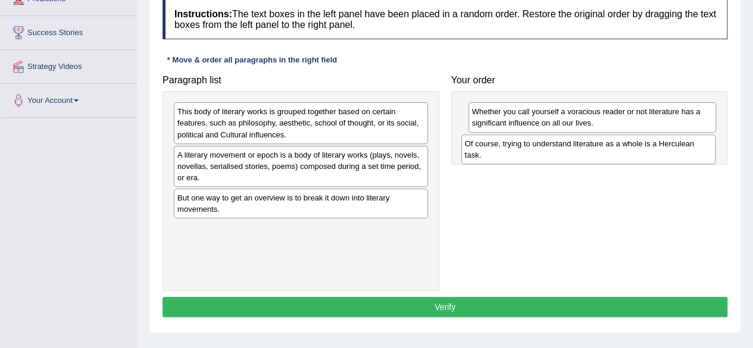
drag, startPoint x: 280, startPoint y: 243, endPoint x: 557, endPoint y: 160, distance: 288.9
click at [557, 160] on div "Of course, trying to understand literature as a whole is a Herculean task." at bounding box center [588, 150] width 254 height 30
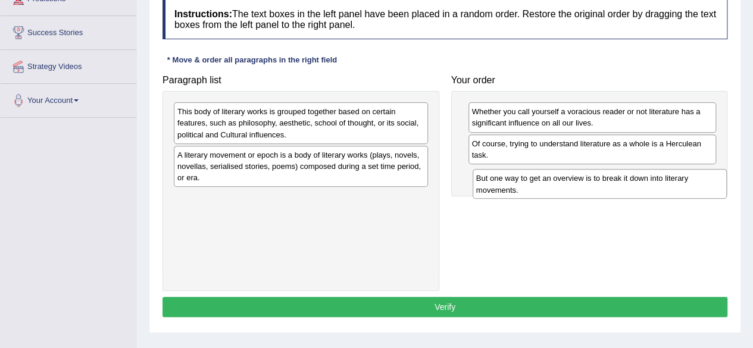
drag, startPoint x: 243, startPoint y: 213, endPoint x: 542, endPoint y: 194, distance: 300.0
click at [542, 194] on div "But one way to get an overview is to break it down into literary movements." at bounding box center [600, 184] width 254 height 30
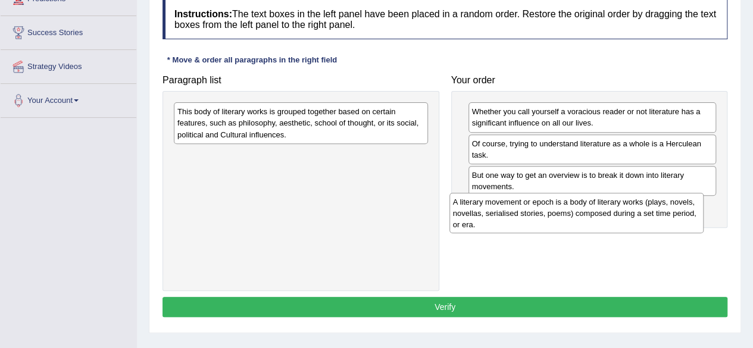
drag, startPoint x: 299, startPoint y: 171, endPoint x: 574, endPoint y: 219, distance: 279.7
click at [574, 219] on div "A literary movement or epoch is a body of literary works (plays, novels, novell…" at bounding box center [576, 213] width 254 height 41
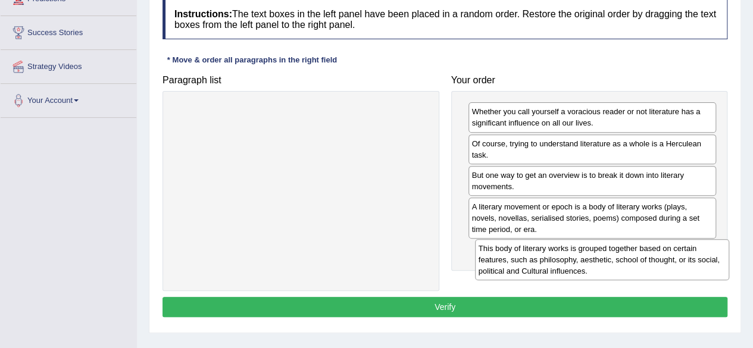
drag, startPoint x: 324, startPoint y: 118, endPoint x: 625, endPoint y: 255, distance: 330.9
click at [625, 255] on div "This body of literary works is grouped together based on certain features, such…" at bounding box center [602, 259] width 254 height 41
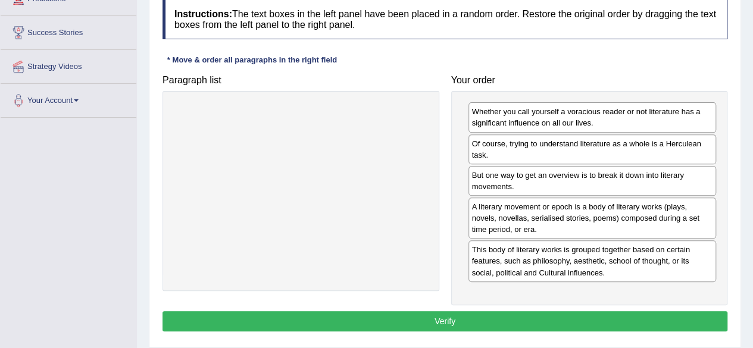
click at [461, 314] on button "Verify" at bounding box center [445, 321] width 565 height 20
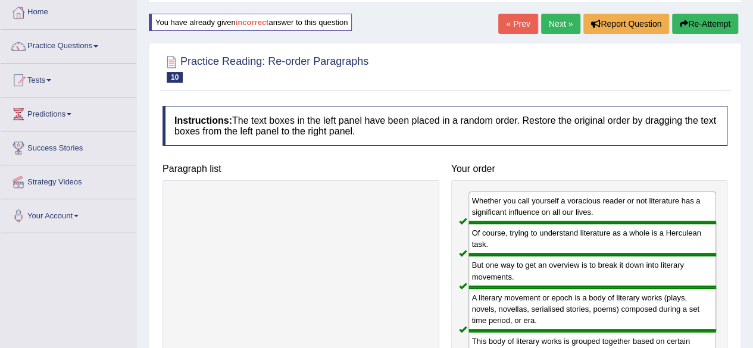
scroll to position [60, 0]
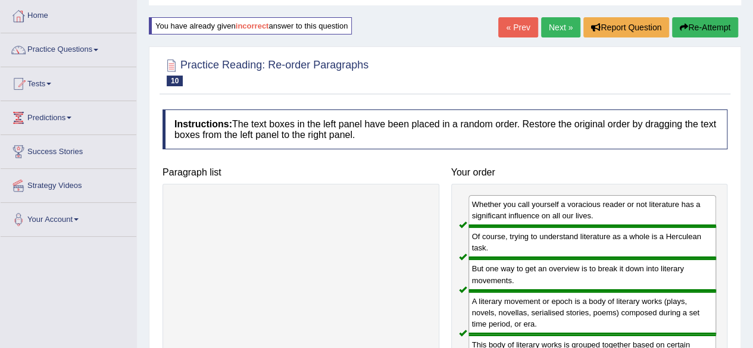
click at [569, 30] on link "Next »" at bounding box center [560, 27] width 39 height 20
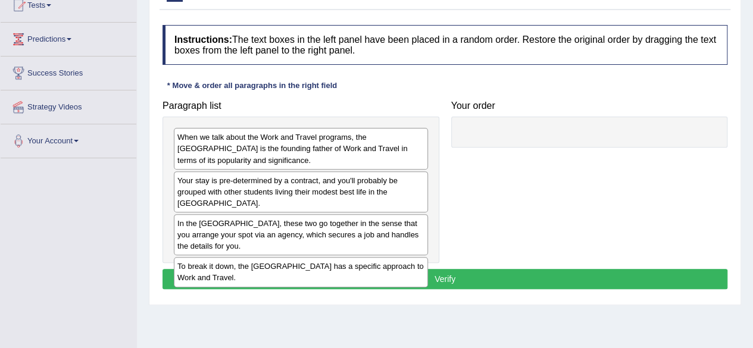
scroll to position [119, 0]
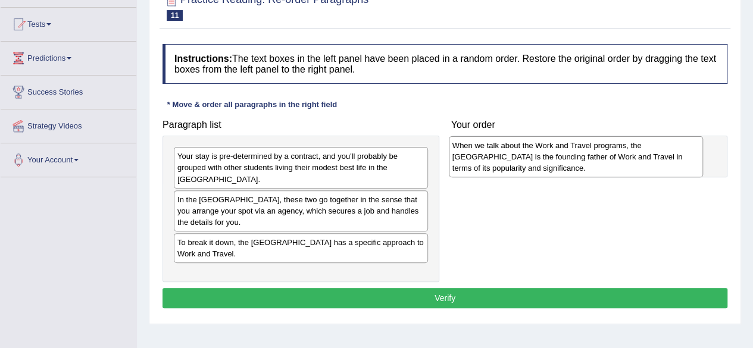
drag, startPoint x: 278, startPoint y: 163, endPoint x: 553, endPoint y: 152, distance: 275.2
click at [553, 152] on div "When we talk about the Work and Travel programs, the [GEOGRAPHIC_DATA] is the f…" at bounding box center [576, 156] width 254 height 41
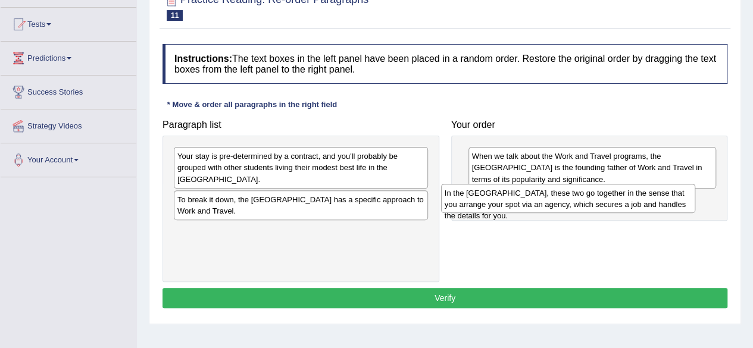
drag, startPoint x: 340, startPoint y: 197, endPoint x: 607, endPoint y: 202, distance: 267.3
click at [607, 202] on div "In the [GEOGRAPHIC_DATA], these two go together in the sense that you arrange y…" at bounding box center [568, 199] width 254 height 30
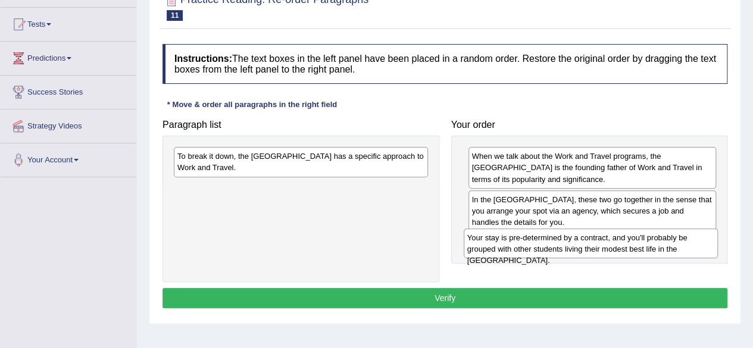
drag, startPoint x: 339, startPoint y: 161, endPoint x: 630, endPoint y: 241, distance: 301.4
click at [630, 241] on div "Your stay is pre-determined by a contract, and you'll probably be grouped with …" at bounding box center [591, 244] width 254 height 30
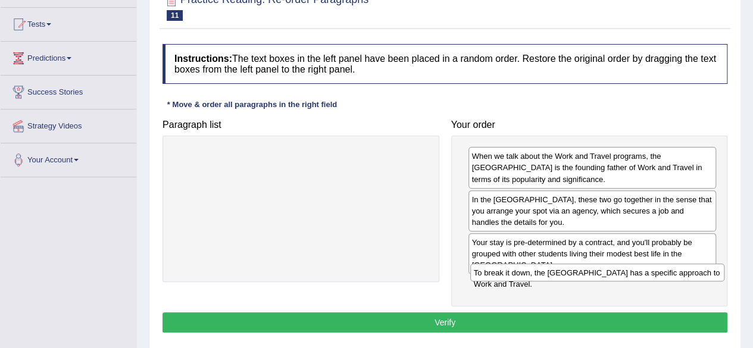
drag, startPoint x: 299, startPoint y: 158, endPoint x: 596, endPoint y: 274, distance: 318.6
click at [596, 274] on div "To break it down, the [GEOGRAPHIC_DATA] has a specific approach to Work and Tra…" at bounding box center [597, 273] width 254 height 18
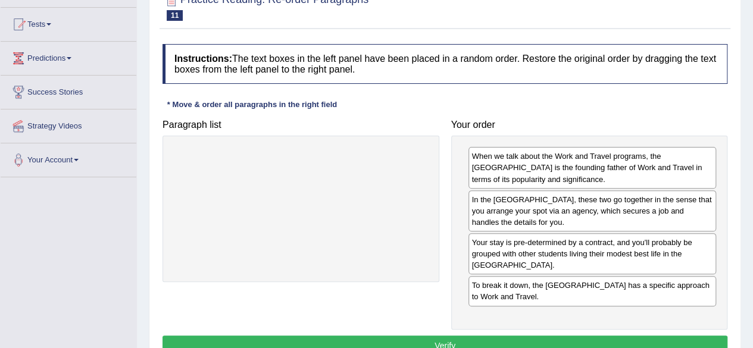
click at [489, 336] on button "Verify" at bounding box center [445, 346] width 565 height 20
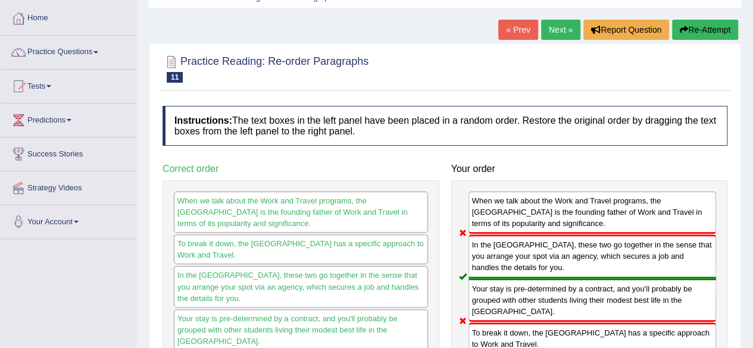
scroll to position [0, 0]
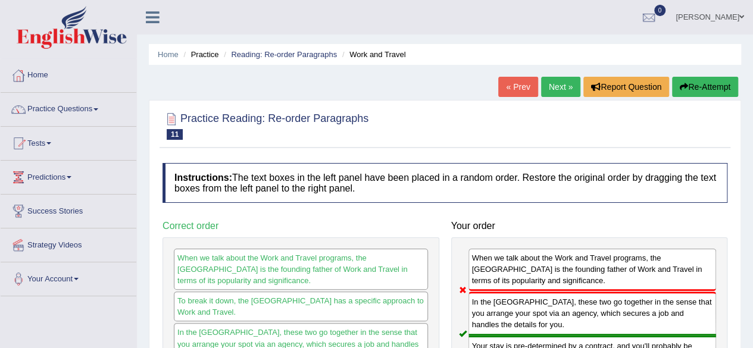
click at [694, 85] on button "Re-Attempt" at bounding box center [705, 87] width 66 height 20
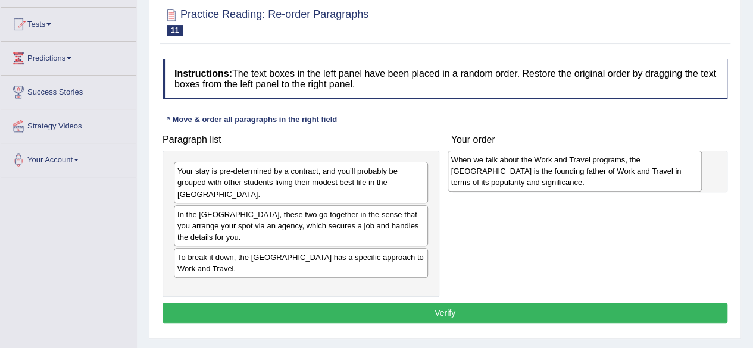
drag, startPoint x: 430, startPoint y: 186, endPoint x: 589, endPoint y: 175, distance: 158.7
click at [589, 175] on div "When we talk about the Work and Travel programs, the US is the founding father …" at bounding box center [575, 171] width 254 height 41
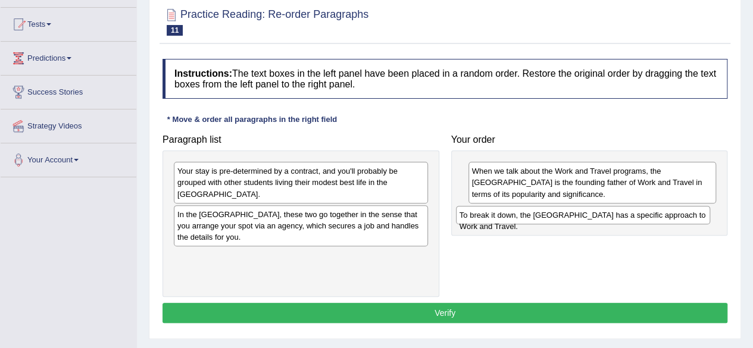
drag, startPoint x: 331, startPoint y: 239, endPoint x: 613, endPoint y: 221, distance: 282.8
click at [613, 221] on div "To break it down, the USA has a specific approach to Work and Travel." at bounding box center [583, 215] width 254 height 18
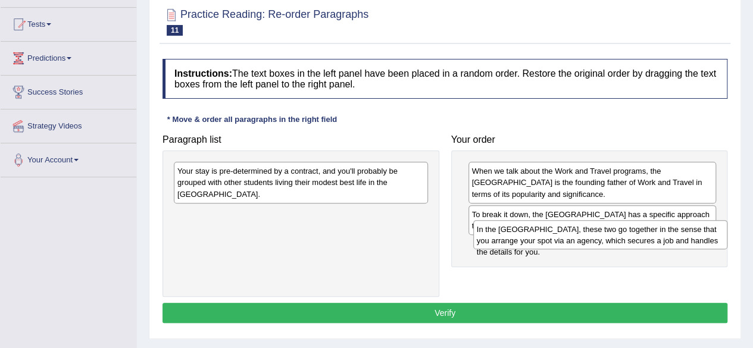
drag, startPoint x: 273, startPoint y: 215, endPoint x: 572, endPoint y: 242, distance: 300.6
click at [572, 242] on div "In the US, these two go together in the sense that you arrange your spot via an…" at bounding box center [600, 235] width 254 height 30
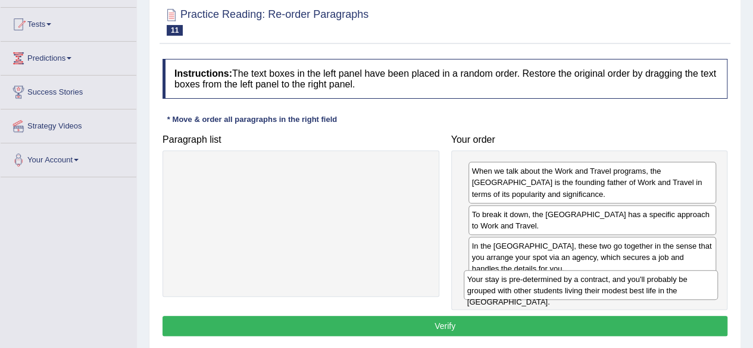
drag, startPoint x: 314, startPoint y: 182, endPoint x: 607, endPoint y: 288, distance: 311.7
click at [607, 288] on div "Your stay is pre-determined by a contract, and you'll probably be grouped with …" at bounding box center [591, 285] width 254 height 30
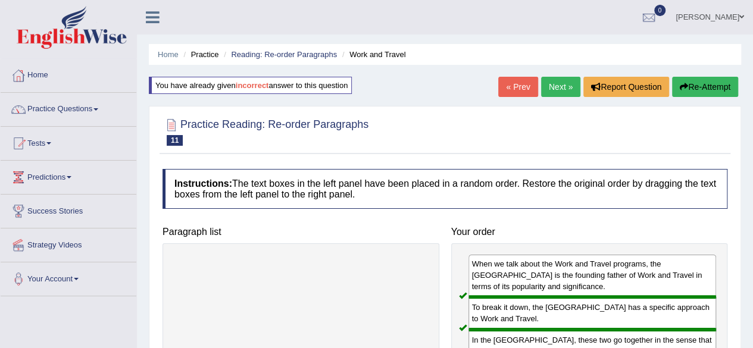
click at [564, 85] on link "Next »" at bounding box center [560, 87] width 39 height 20
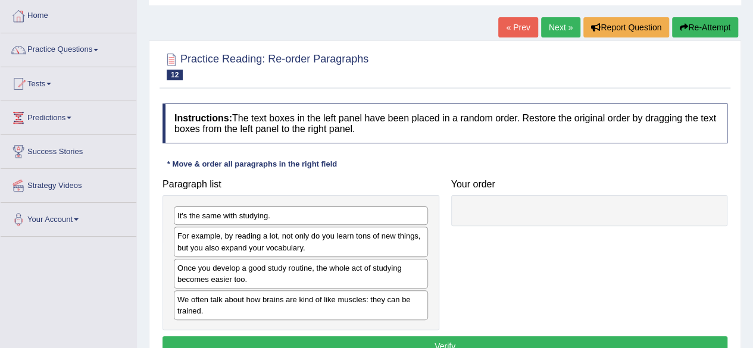
scroll to position [179, 0]
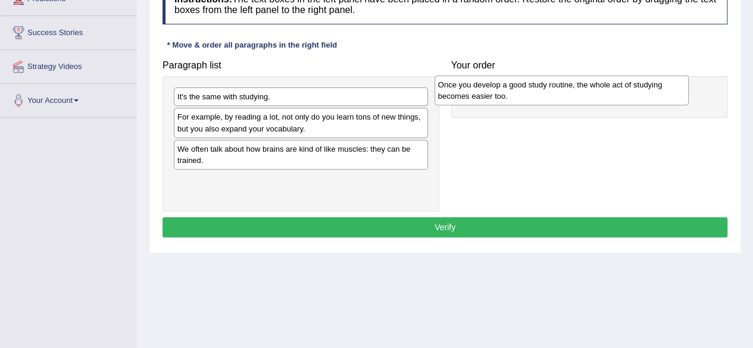
drag, startPoint x: 349, startPoint y: 154, endPoint x: 616, endPoint y: 90, distance: 274.8
click at [616, 90] on div "Once you develop a good study routine, the whole act of studying becomes easier…" at bounding box center [562, 91] width 254 height 30
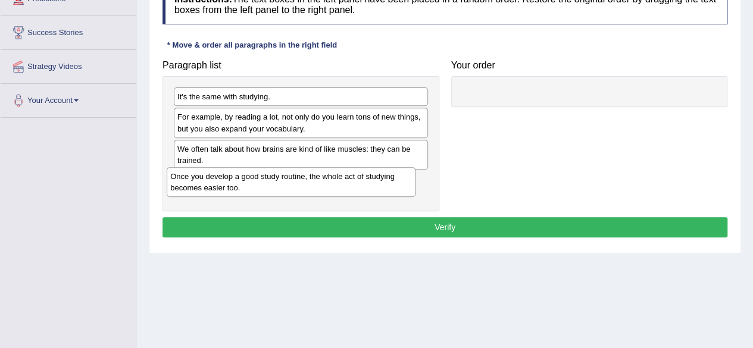
drag, startPoint x: 518, startPoint y: 108, endPoint x: 217, endPoint y: 188, distance: 311.6
click at [217, 188] on div "Once you develop a good study routine, the whole act of studying becomes easier…" at bounding box center [291, 182] width 248 height 30
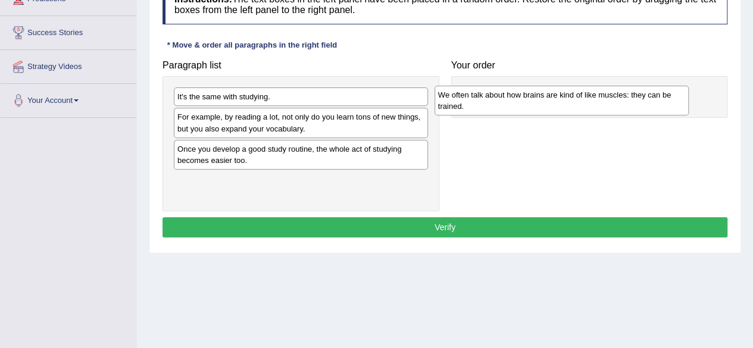
drag, startPoint x: 276, startPoint y: 160, endPoint x: 536, endPoint y: 107, distance: 266.1
click at [536, 107] on div "We often talk about how brains are kind of like muscles: they can be trained." at bounding box center [562, 101] width 254 height 30
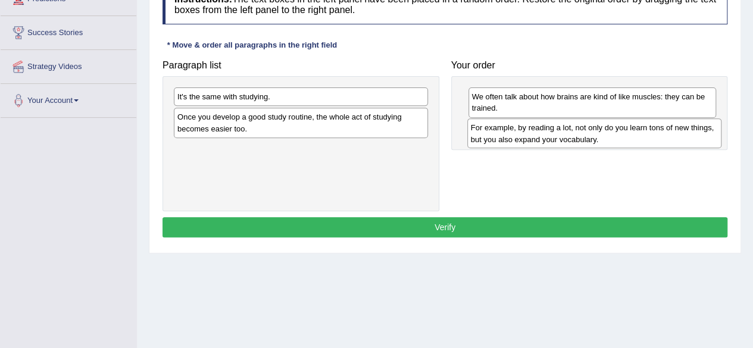
drag, startPoint x: 287, startPoint y: 129, endPoint x: 580, endPoint y: 140, distance: 293.7
click at [580, 140] on div "For example, by reading a lot, not only do you learn tons of new things, but yo…" at bounding box center [594, 133] width 254 height 30
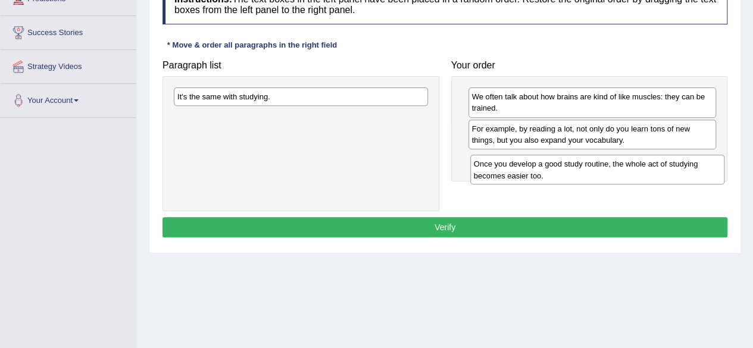
drag, startPoint x: 325, startPoint y: 128, endPoint x: 621, endPoint y: 176, distance: 300.3
click at [621, 176] on div "Once you develop a good study routine, the whole act of studying becomes easier…" at bounding box center [597, 170] width 254 height 30
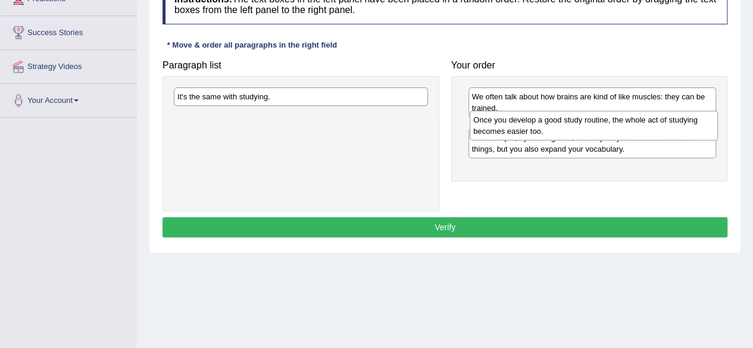
drag, startPoint x: 531, startPoint y: 173, endPoint x: 533, endPoint y: 133, distance: 40.5
click at [533, 133] on div "Once you develop a good study routine, the whole act of studying becomes easier…" at bounding box center [594, 126] width 248 height 30
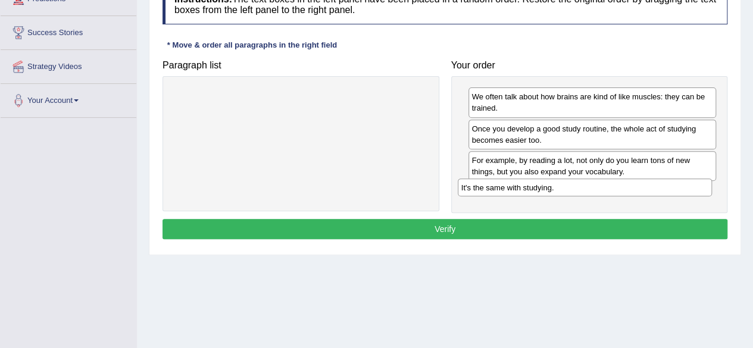
drag, startPoint x: 326, startPoint y: 99, endPoint x: 610, endPoint y: 190, distance: 298.2
click at [610, 190] on div "It's the same with studying." at bounding box center [585, 188] width 254 height 18
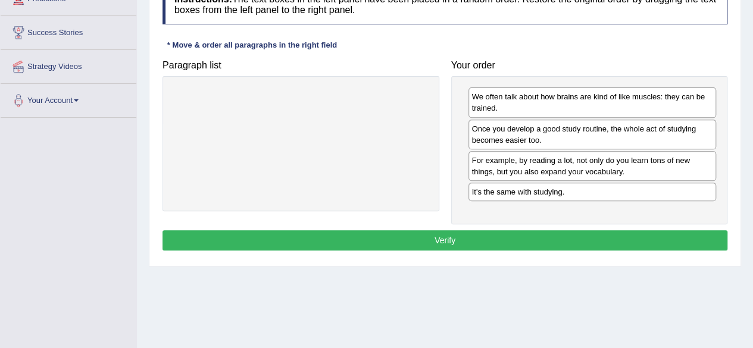
click at [498, 239] on button "Verify" at bounding box center [445, 240] width 565 height 20
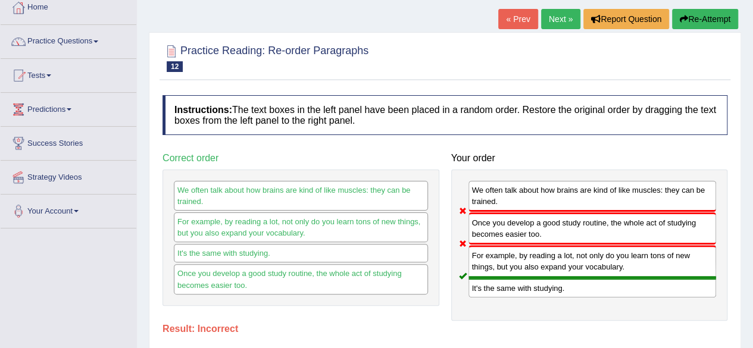
scroll to position [60, 0]
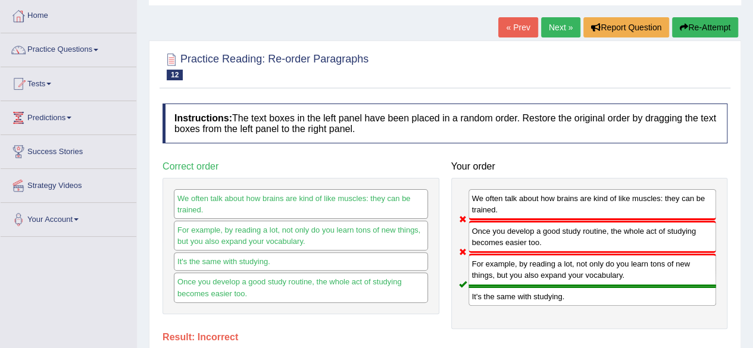
click at [710, 28] on button "Re-Attempt" at bounding box center [705, 27] width 66 height 20
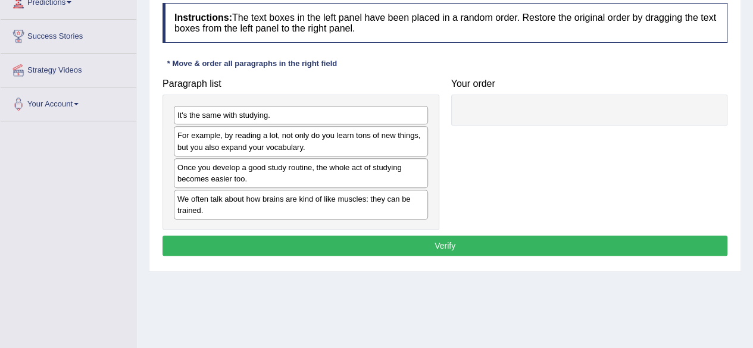
scroll to position [179, 0]
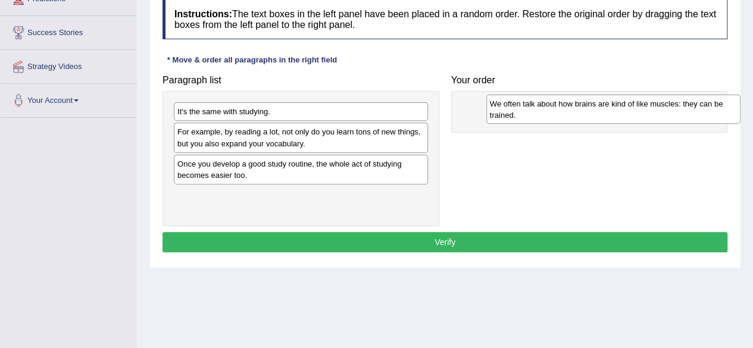
drag, startPoint x: 250, startPoint y: 204, endPoint x: 563, endPoint y: 114, distance: 325.4
click at [563, 114] on div "We often talk about how brains are kind of like muscles: they can be trained." at bounding box center [613, 110] width 254 height 30
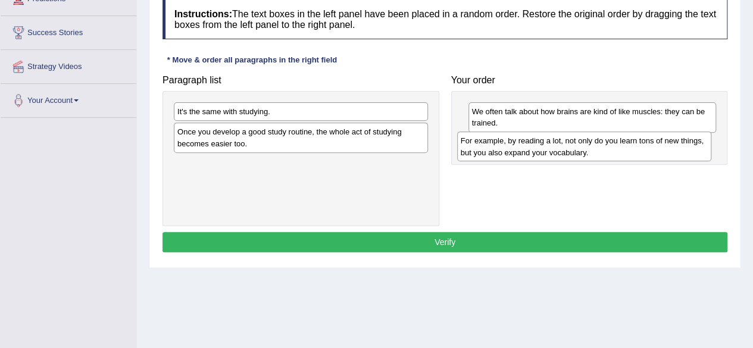
drag, startPoint x: 300, startPoint y: 143, endPoint x: 583, endPoint y: 153, distance: 283.5
click at [583, 153] on div "For example, by reading a lot, not only do you learn tons of new things, but yo…" at bounding box center [584, 147] width 254 height 30
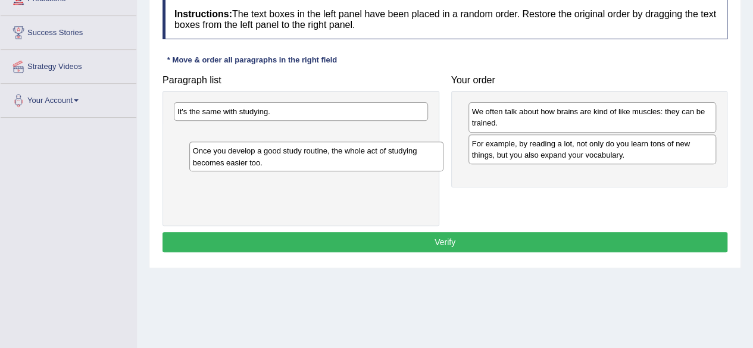
drag, startPoint x: 342, startPoint y: 130, endPoint x: 357, endPoint y: 142, distance: 19.4
click at [357, 143] on div "Once you develop a good study routine, the whole act of studying becomes easier…" at bounding box center [316, 157] width 254 height 30
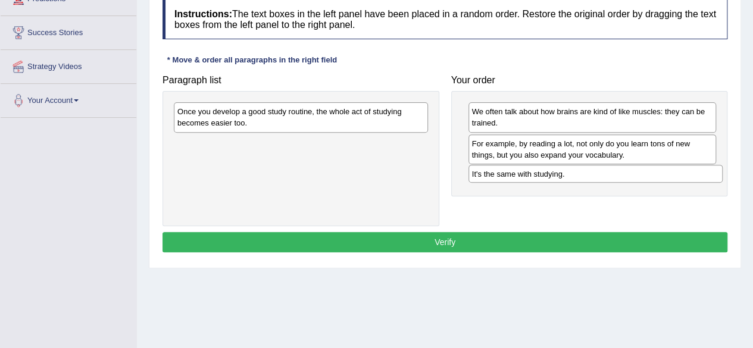
drag, startPoint x: 292, startPoint y: 113, endPoint x: 587, endPoint y: 176, distance: 301.2
click at [587, 176] on div "It's the same with studying." at bounding box center [595, 174] width 254 height 18
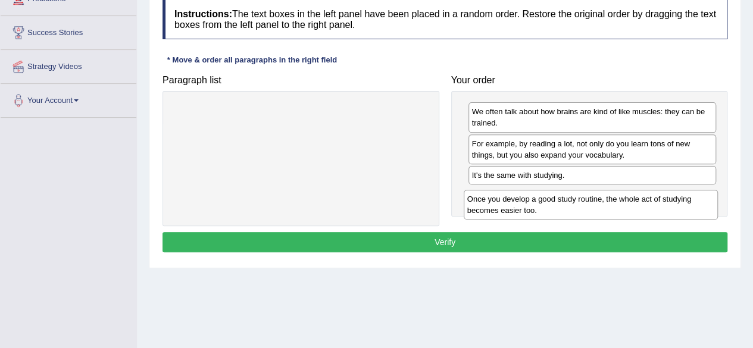
drag, startPoint x: 302, startPoint y: 124, endPoint x: 593, endPoint y: 209, distance: 303.1
click at [593, 209] on div "Once you develop a good study routine, the whole act of studying becomes easier…" at bounding box center [591, 205] width 254 height 30
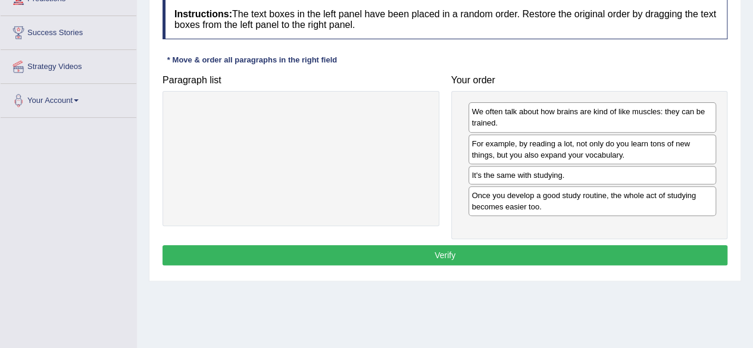
click at [475, 251] on button "Verify" at bounding box center [445, 255] width 565 height 20
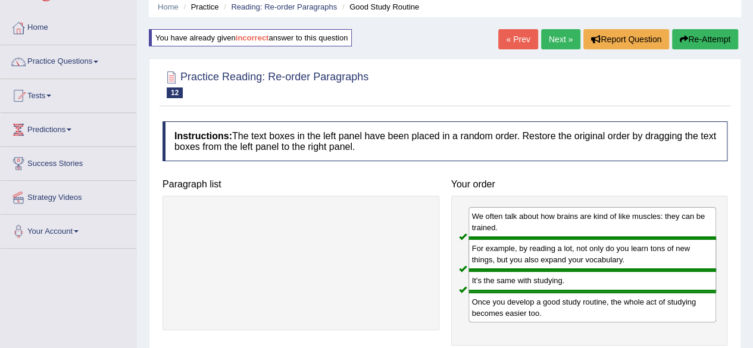
scroll to position [0, 0]
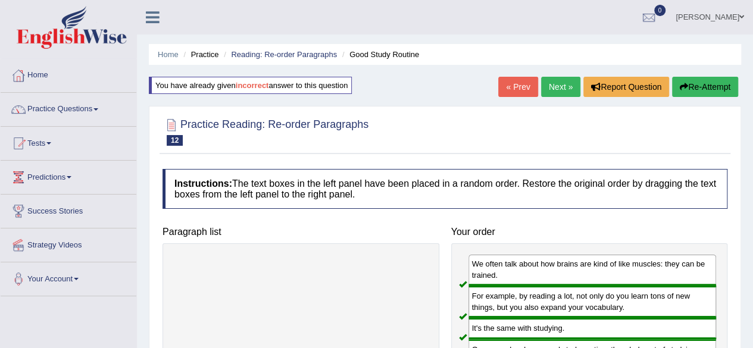
click at [549, 80] on link "Next »" at bounding box center [560, 87] width 39 height 20
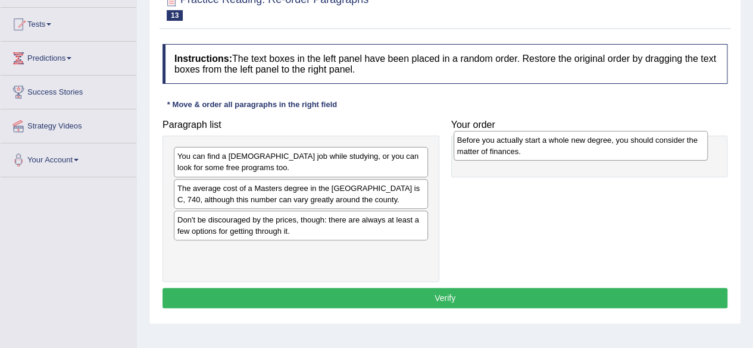
drag, startPoint x: 307, startPoint y: 224, endPoint x: 587, endPoint y: 146, distance: 290.6
click at [588, 146] on div "Before you actually start a whole new degree, you should consider the matter of…" at bounding box center [581, 146] width 254 height 30
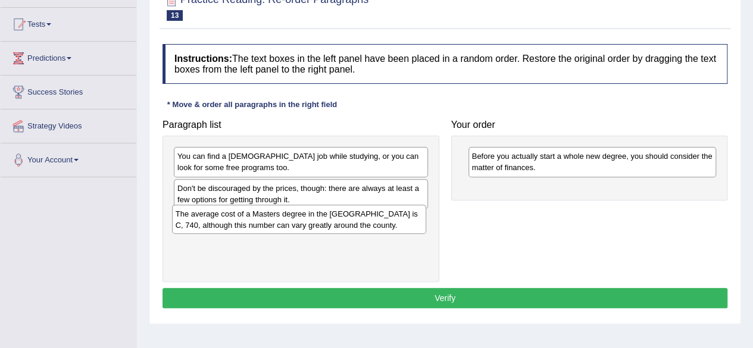
drag, startPoint x: 290, startPoint y: 196, endPoint x: 289, endPoint y: 222, distance: 26.3
click at [289, 222] on div "The average cost of a Masters degree in the UK is C, 740, although this number …" at bounding box center [299, 220] width 254 height 30
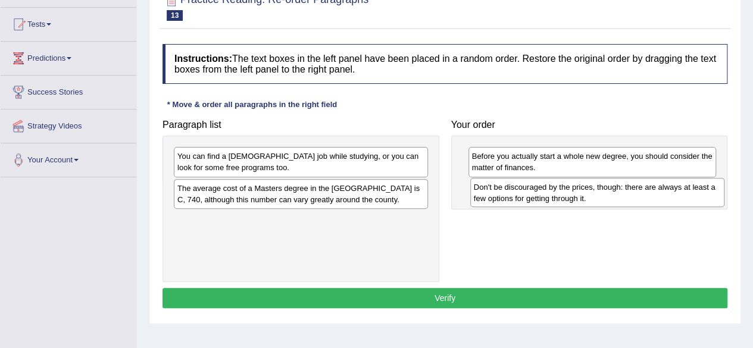
drag, startPoint x: 327, startPoint y: 203, endPoint x: 623, endPoint y: 202, distance: 296.5
click at [623, 202] on div "Don't be discouraged by the prices, though: there are always at least a few opt…" at bounding box center [597, 193] width 254 height 30
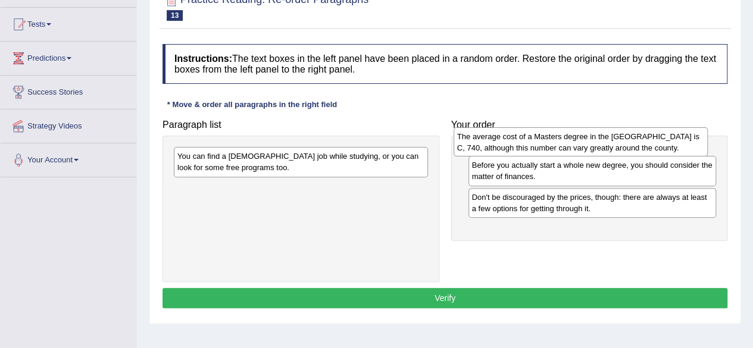
drag, startPoint x: 298, startPoint y: 198, endPoint x: 579, endPoint y: 147, distance: 285.6
click at [579, 147] on div "The average cost of a Masters degree in the UK is C, 740, although this number …" at bounding box center [581, 142] width 254 height 30
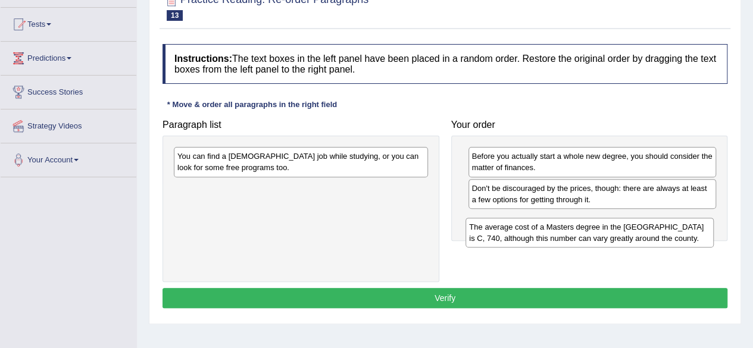
drag, startPoint x: 514, startPoint y: 167, endPoint x: 516, endPoint y: 236, distance: 69.1
click at [514, 238] on div "The average cost of a Masters degree in the UK is C, 740, although this number …" at bounding box center [590, 233] width 248 height 30
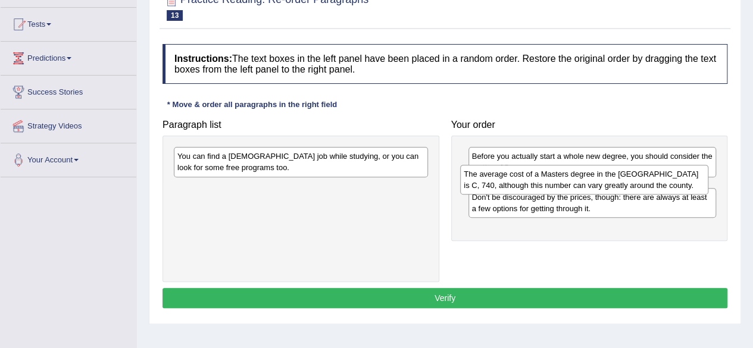
drag, startPoint x: 520, startPoint y: 231, endPoint x: 512, endPoint y: 186, distance: 45.3
click at [512, 186] on div "The average cost of a Masters degree in the UK is C, 740, although this number …" at bounding box center [584, 180] width 248 height 30
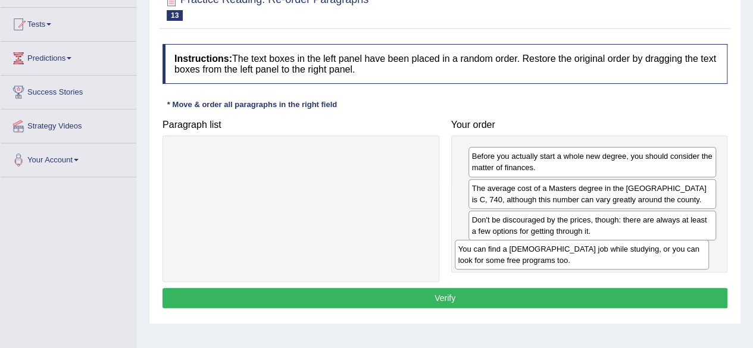
drag, startPoint x: 269, startPoint y: 166, endPoint x: 550, endPoint y: 263, distance: 297.1
click at [551, 260] on div "You can find a part-time job while studying, or you can look for some free prog…" at bounding box center [582, 255] width 254 height 30
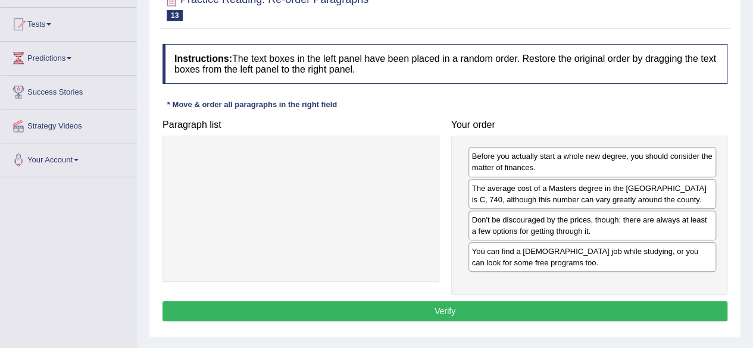
click at [480, 313] on button "Verify" at bounding box center [445, 311] width 565 height 20
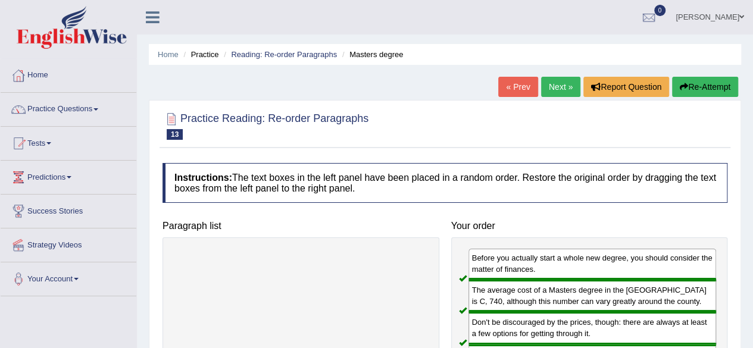
click at [566, 93] on link "Next »" at bounding box center [560, 87] width 39 height 20
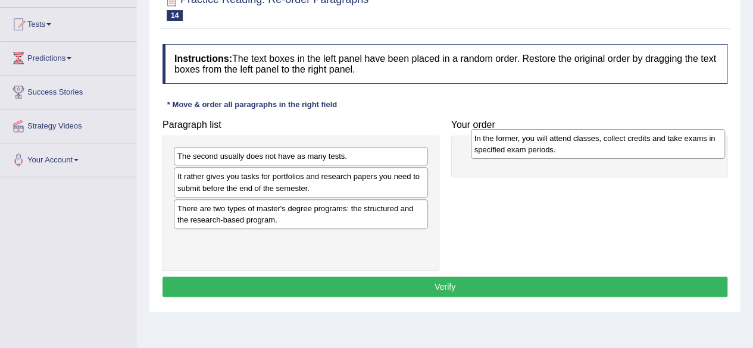
drag, startPoint x: 333, startPoint y: 165, endPoint x: 630, endPoint y: 147, distance: 297.6
click at [630, 147] on div "In the former, you will attend classes, collect credits and take exams in speci…" at bounding box center [598, 144] width 254 height 30
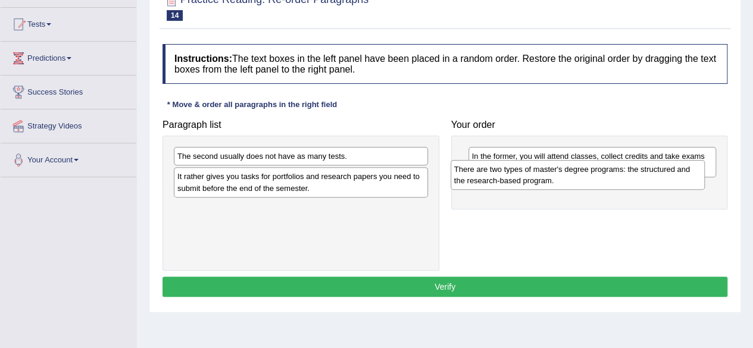
drag, startPoint x: 342, startPoint y: 219, endPoint x: 622, endPoint y: 191, distance: 281.8
click at [627, 189] on div "There are two types of master's degree programs: the structured and the researc…" at bounding box center [578, 175] width 254 height 30
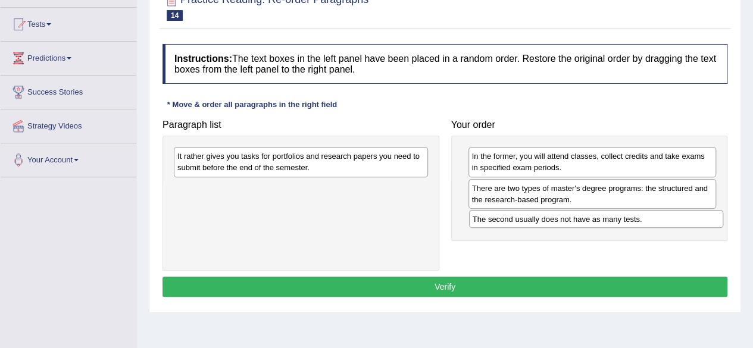
drag, startPoint x: 265, startPoint y: 155, endPoint x: 561, endPoint y: 218, distance: 301.9
click at [561, 218] on div "The second usually does not have as many tests." at bounding box center [596, 219] width 254 height 18
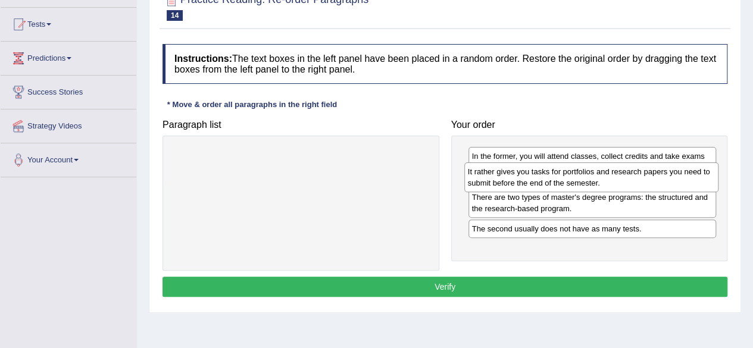
drag, startPoint x: 349, startPoint y: 166, endPoint x: 639, endPoint y: 182, distance: 290.9
click at [639, 182] on div "It rather gives you tasks for portfolios and research papers you need to submit…" at bounding box center [591, 178] width 254 height 30
drag, startPoint x: 501, startPoint y: 227, endPoint x: 503, endPoint y: 183, distance: 44.1
click at [503, 183] on div "There are two types of master's degree programs: the structured and the researc…" at bounding box center [594, 180] width 248 height 30
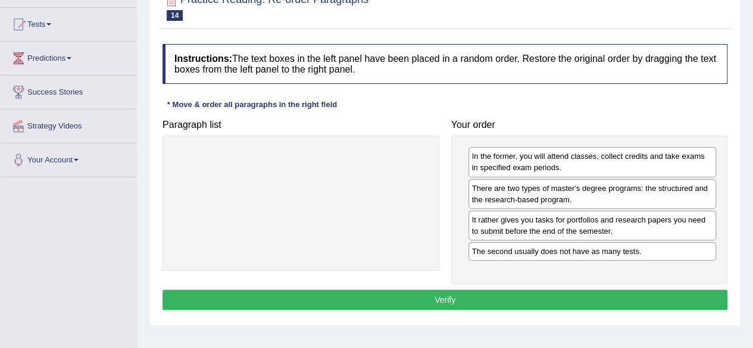
click at [463, 294] on button "Verify" at bounding box center [445, 300] width 565 height 20
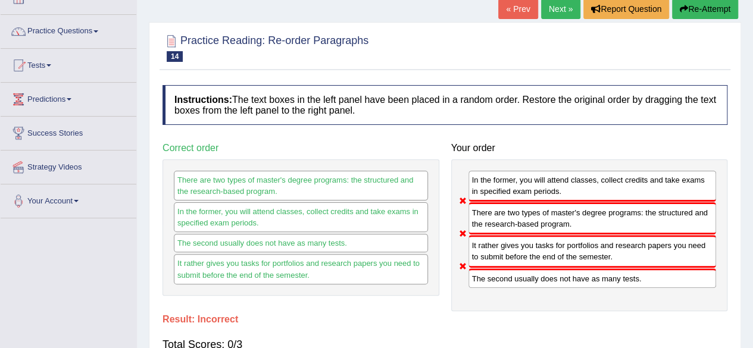
scroll to position [60, 0]
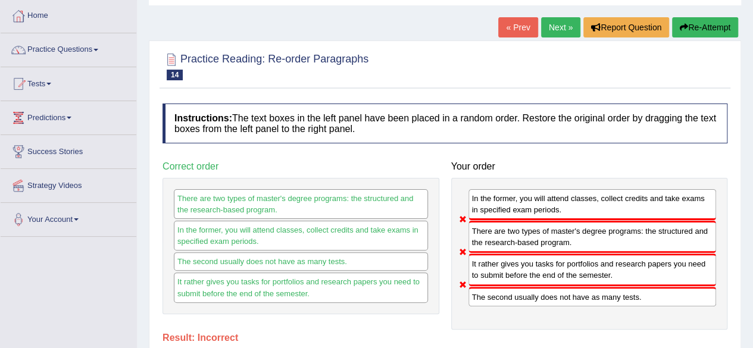
click at [701, 29] on button "Re-Attempt" at bounding box center [705, 27] width 66 height 20
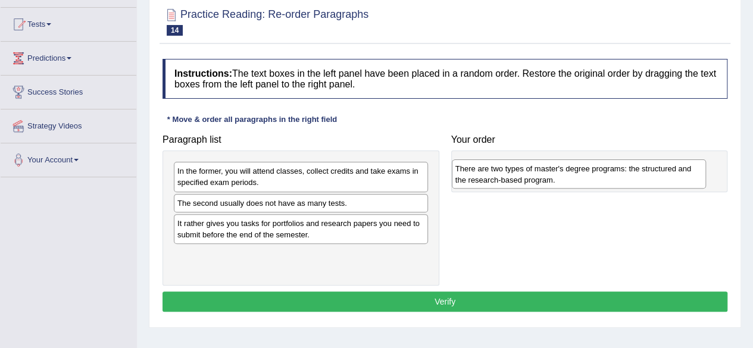
drag, startPoint x: 311, startPoint y: 261, endPoint x: 589, endPoint y: 176, distance: 290.7
click at [589, 176] on div "There are two types of master's degree programs: the structured and the researc…" at bounding box center [579, 175] width 254 height 30
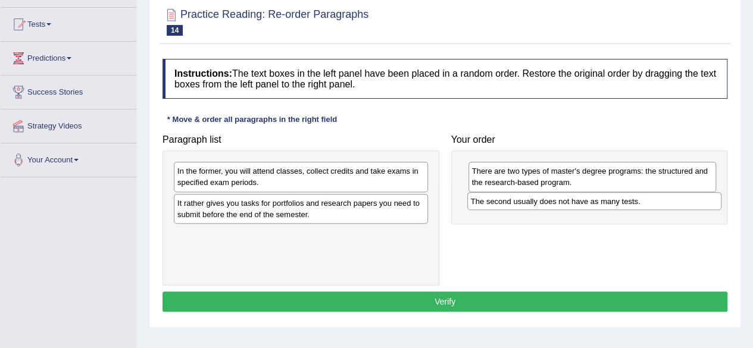
drag, startPoint x: 292, startPoint y: 205, endPoint x: 585, endPoint y: 204, distance: 293.5
click at [585, 204] on div "The second usually does not have as many tests." at bounding box center [594, 201] width 254 height 18
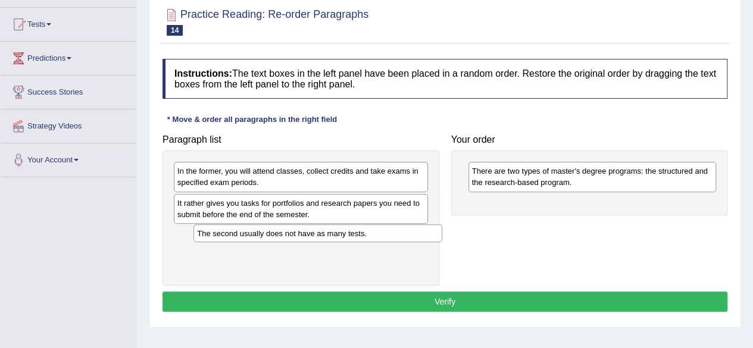
drag, startPoint x: 496, startPoint y: 206, endPoint x: 221, endPoint y: 236, distance: 276.7
click at [221, 237] on div "The second usually does not have as many tests." at bounding box center [317, 233] width 248 height 18
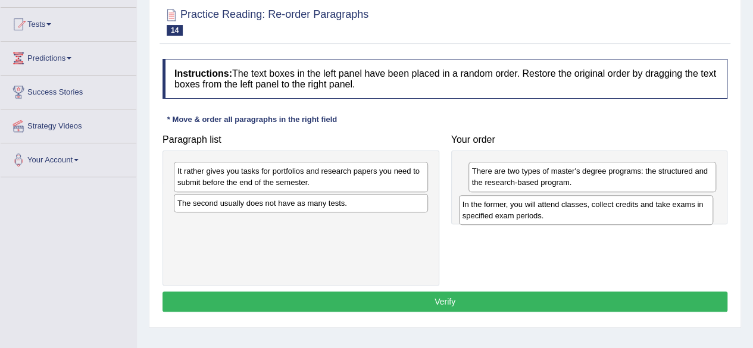
drag, startPoint x: 251, startPoint y: 171, endPoint x: 536, endPoint y: 204, distance: 287.1
click at [536, 204] on div "In the former, you will attend classes, collect credits and take exams in speci…" at bounding box center [586, 210] width 254 height 30
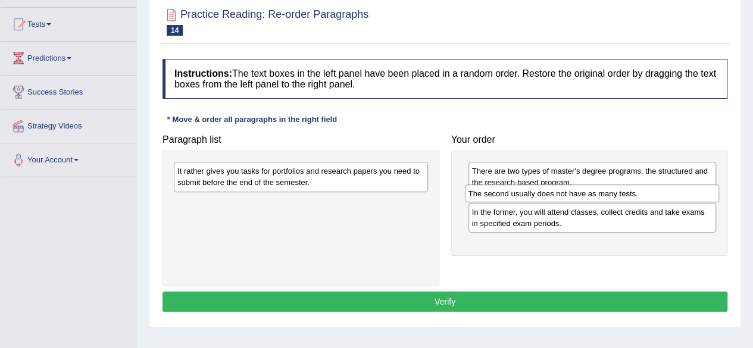
drag, startPoint x: 423, startPoint y: 222, endPoint x: 604, endPoint y: 199, distance: 181.8
click at [604, 199] on div "The second usually does not have as many tests." at bounding box center [592, 194] width 254 height 18
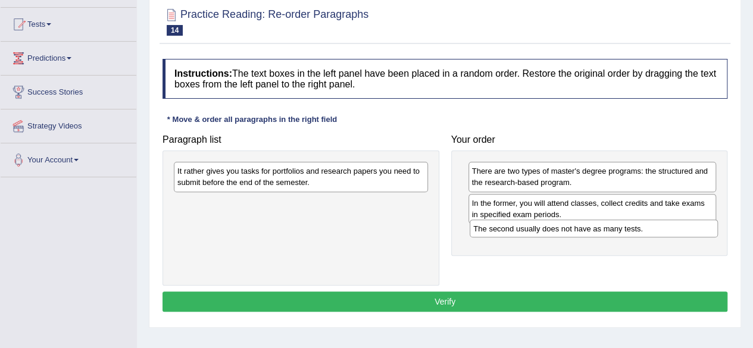
drag, startPoint x: 535, startPoint y: 204, endPoint x: 536, endPoint y: 229, distance: 24.4
click at [536, 229] on div "The second usually does not have as many tests." at bounding box center [594, 229] width 248 height 18
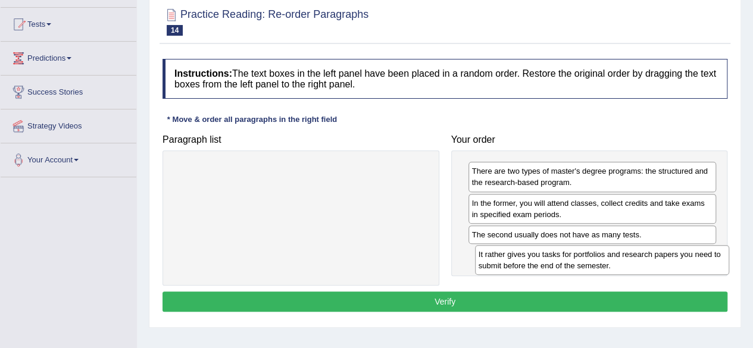
drag, startPoint x: 358, startPoint y: 183, endPoint x: 657, endPoint y: 268, distance: 310.7
click at [658, 267] on div "It rather gives you tasks for portfolios and research papers you need to submit…" at bounding box center [602, 260] width 254 height 30
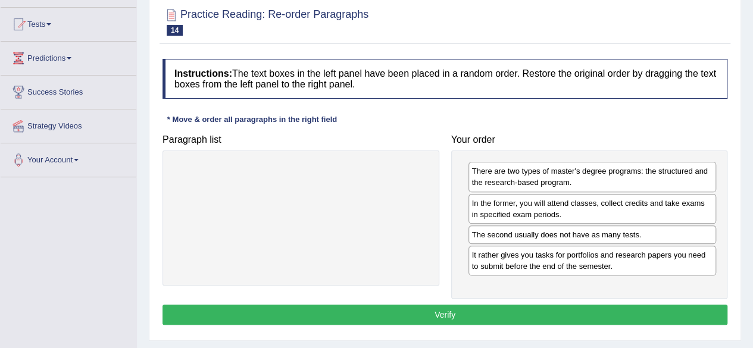
click at [514, 309] on button "Verify" at bounding box center [445, 315] width 565 height 20
